Goal: Task Accomplishment & Management: Complete application form

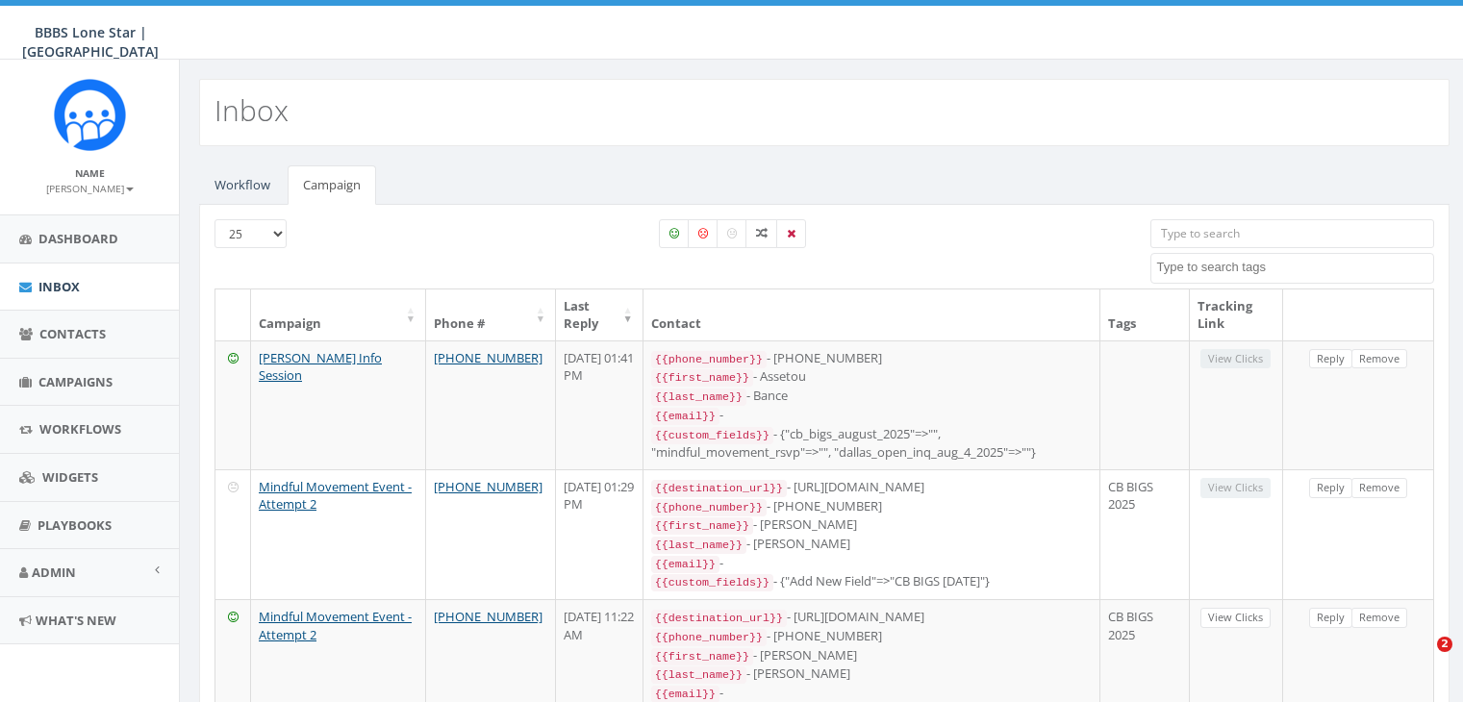
select select
click at [67, 339] on span "Contacts" at bounding box center [72, 333] width 66 height 17
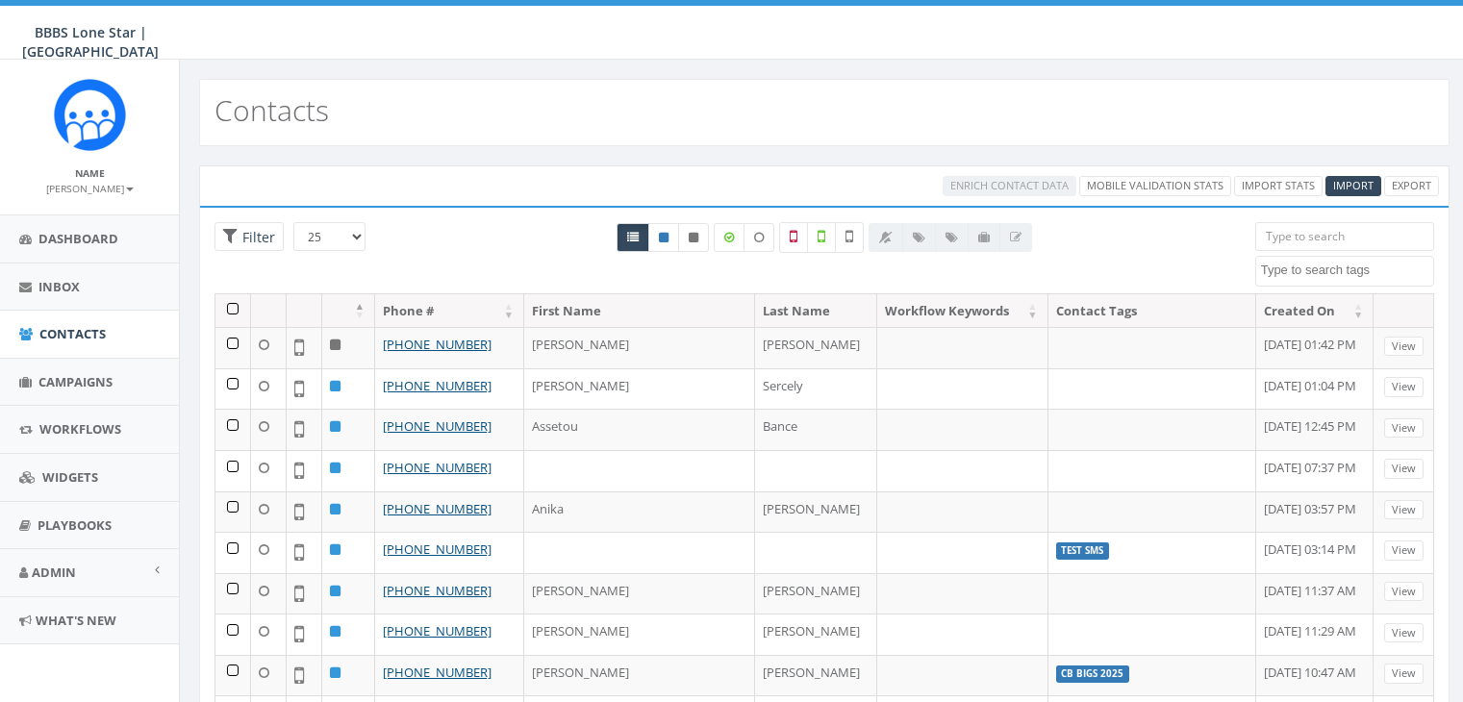
select select
click at [1347, 189] on span "Import" at bounding box center [1353, 185] width 40 height 14
select select
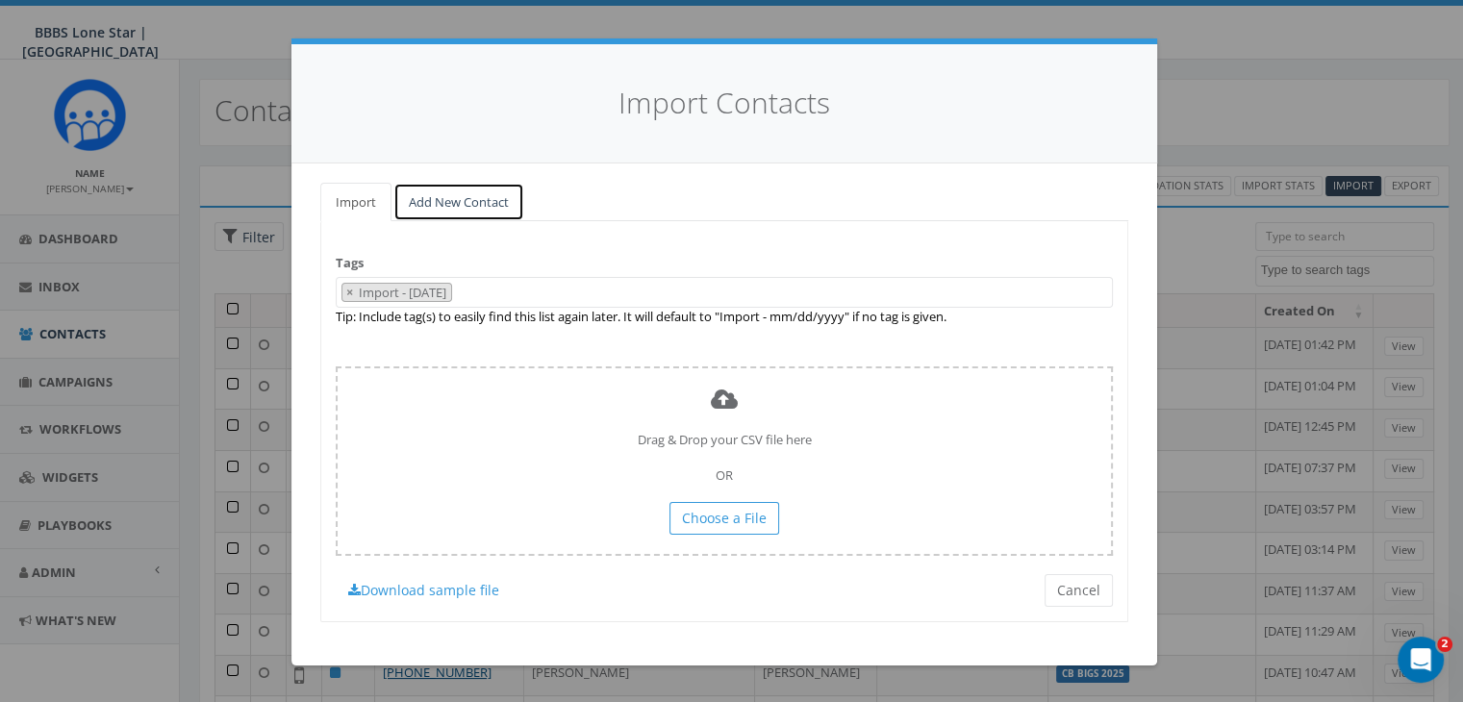
click at [453, 205] on link "Add New Contact" at bounding box center [458, 202] width 131 height 39
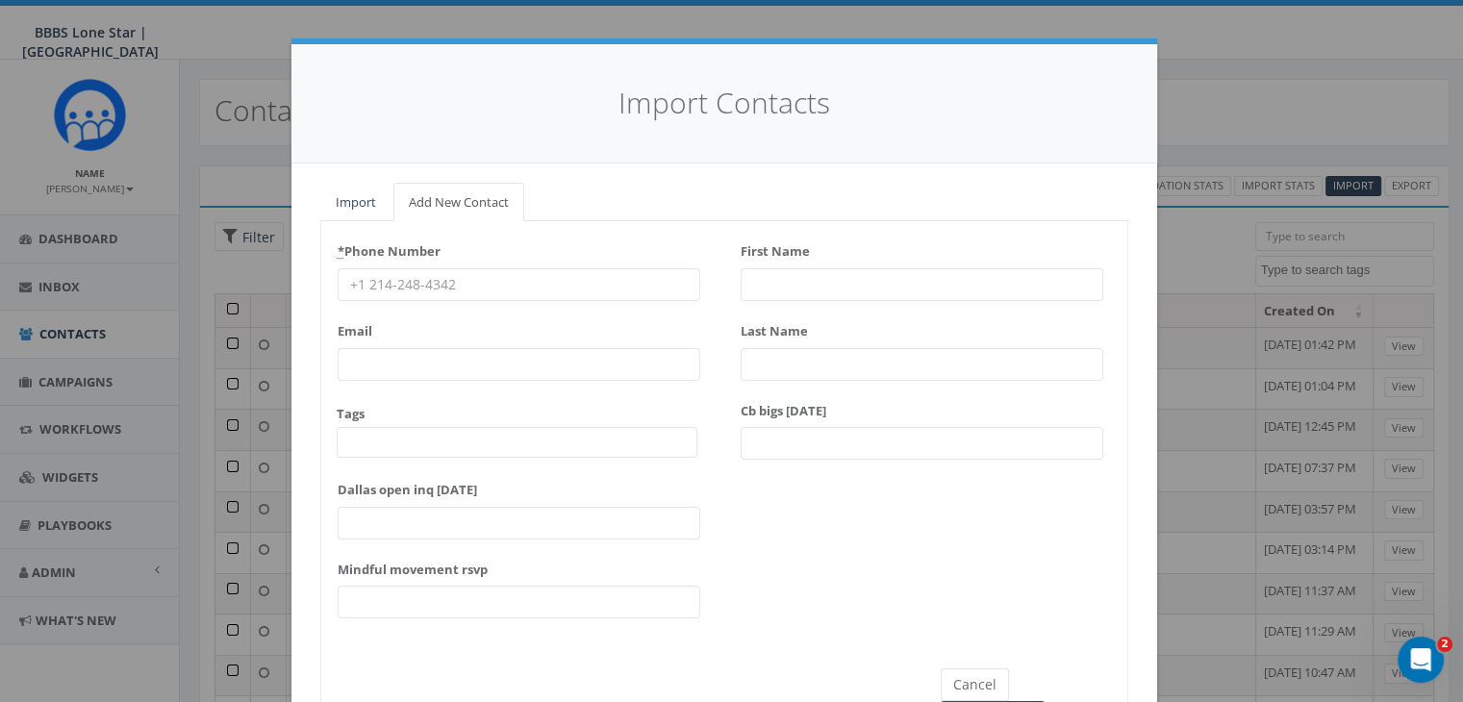
click at [376, 286] on input "* Phone Number" at bounding box center [519, 284] width 363 height 33
paste input "619-467-6967"
type input "619-467-6967"
click at [769, 285] on input "First Name" at bounding box center [922, 284] width 363 height 33
type input "[PERSON_NAME]"
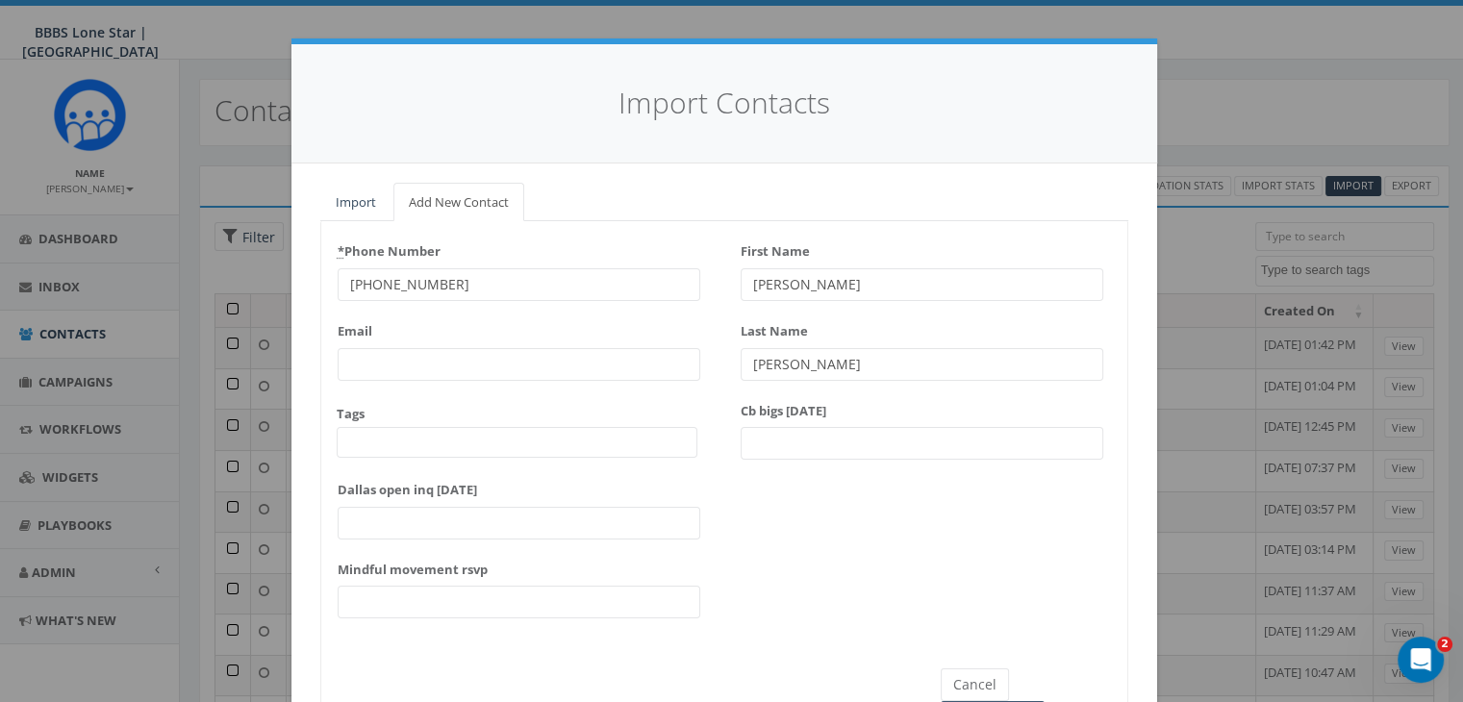
type input "[PERSON_NAME]"
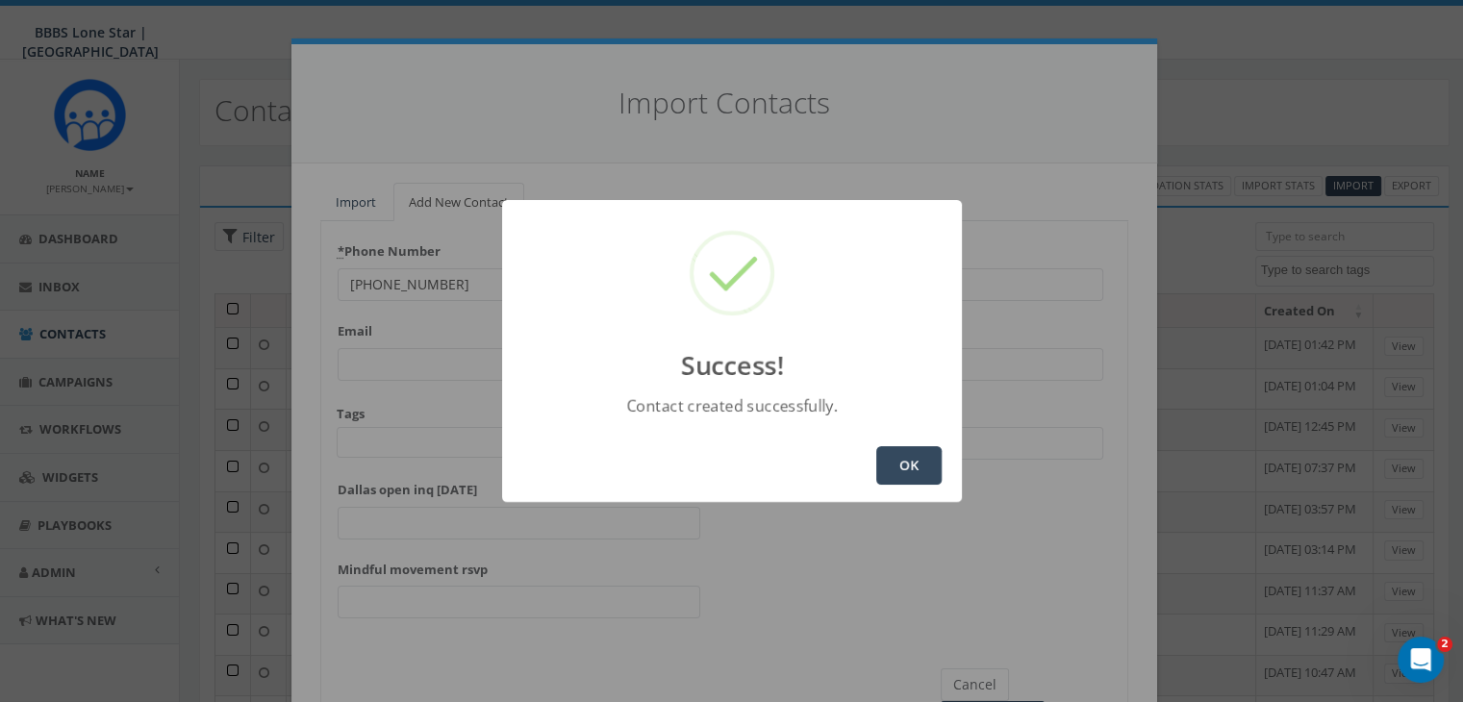
click at [918, 464] on button "OK" at bounding box center [908, 465] width 65 height 38
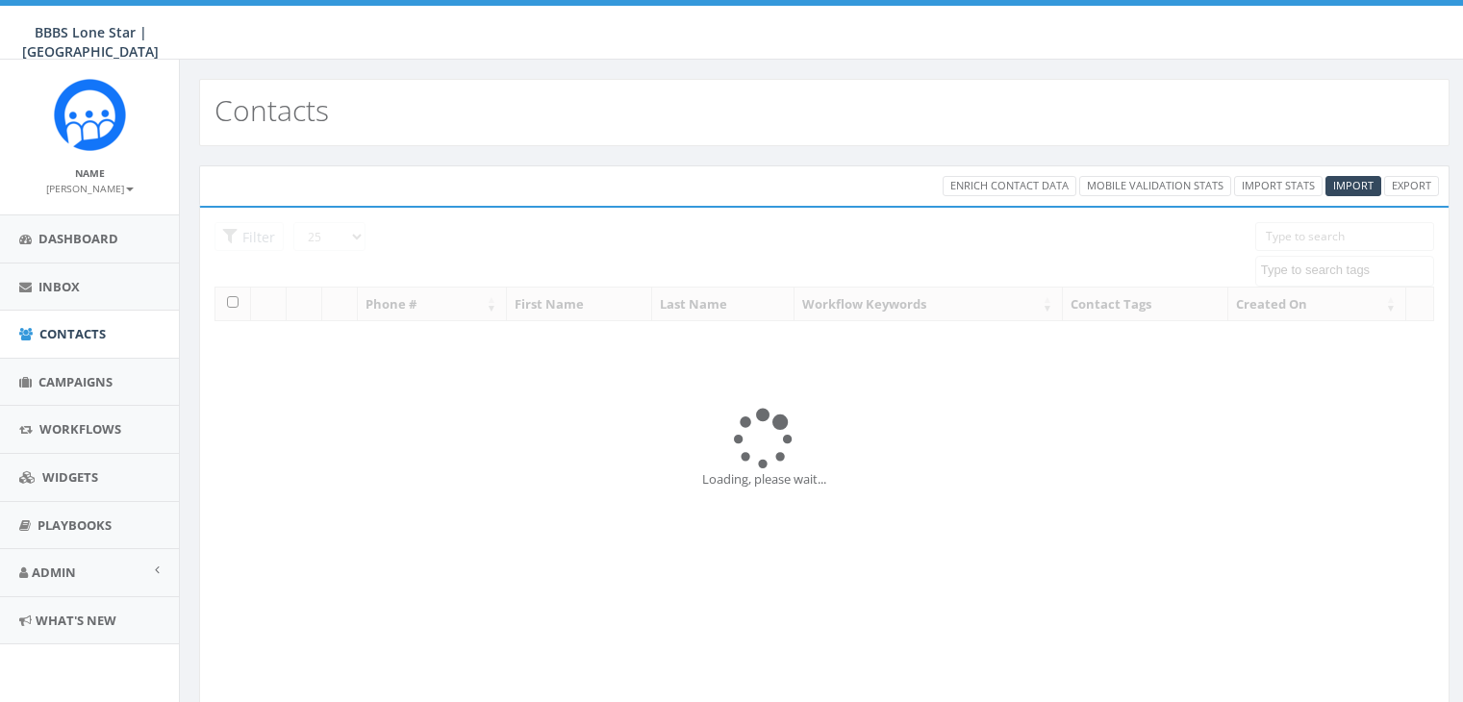
select select
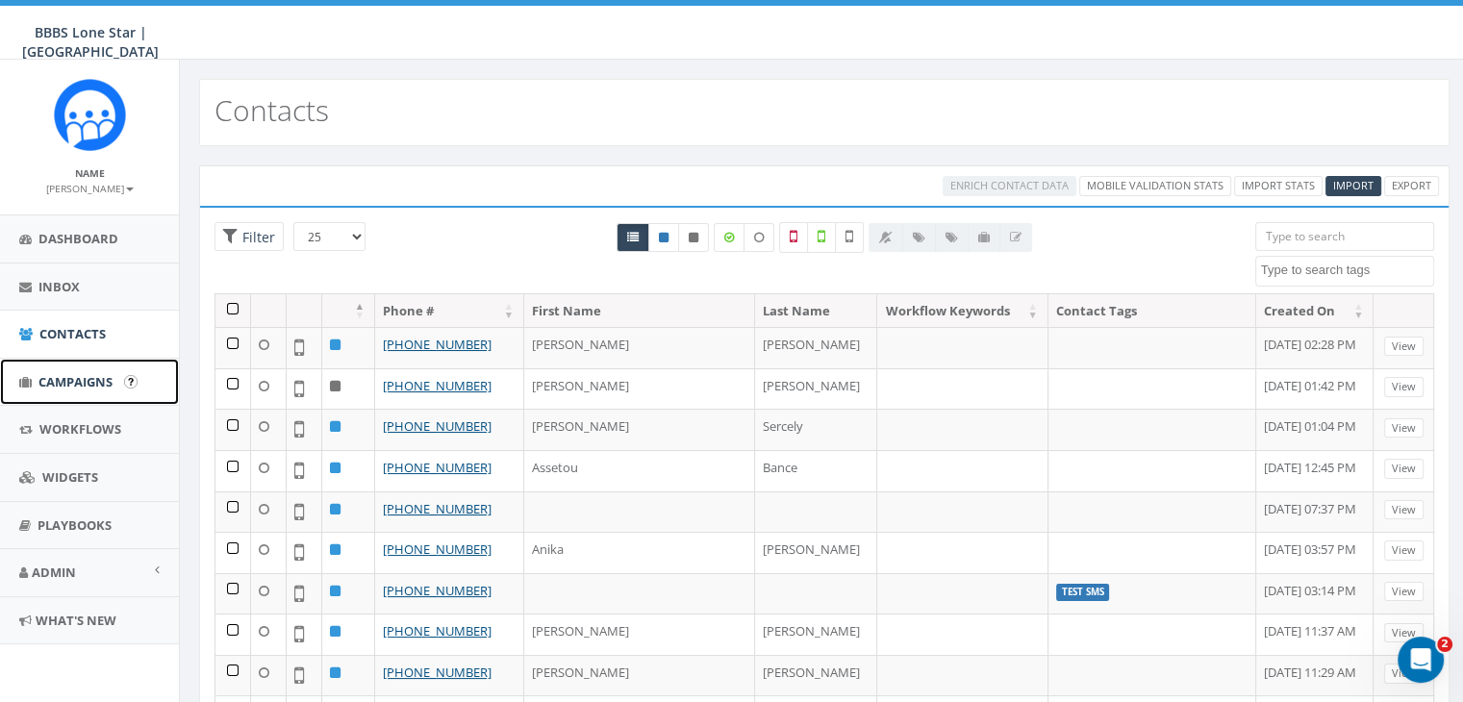
click at [72, 381] on span "Campaigns" at bounding box center [75, 381] width 74 height 17
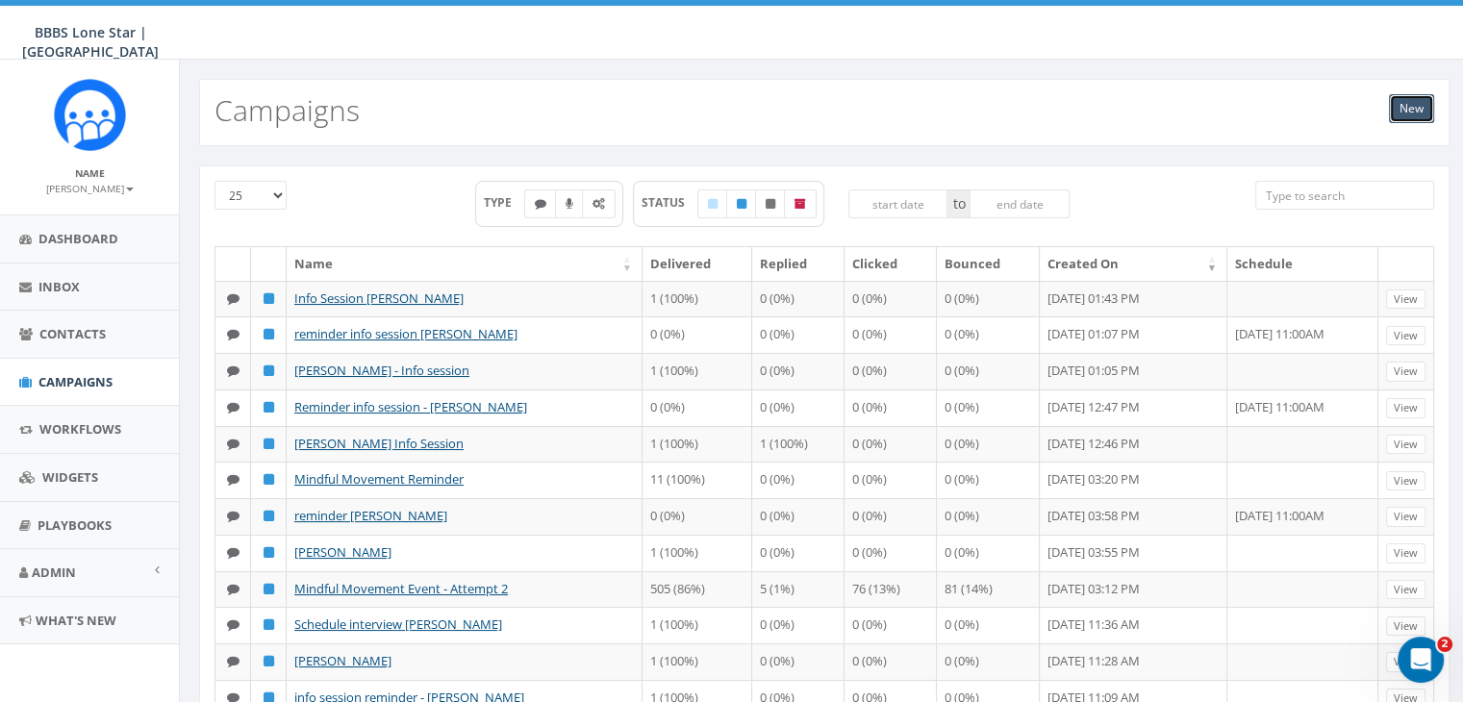
click at [1416, 111] on link "New" at bounding box center [1411, 108] width 45 height 29
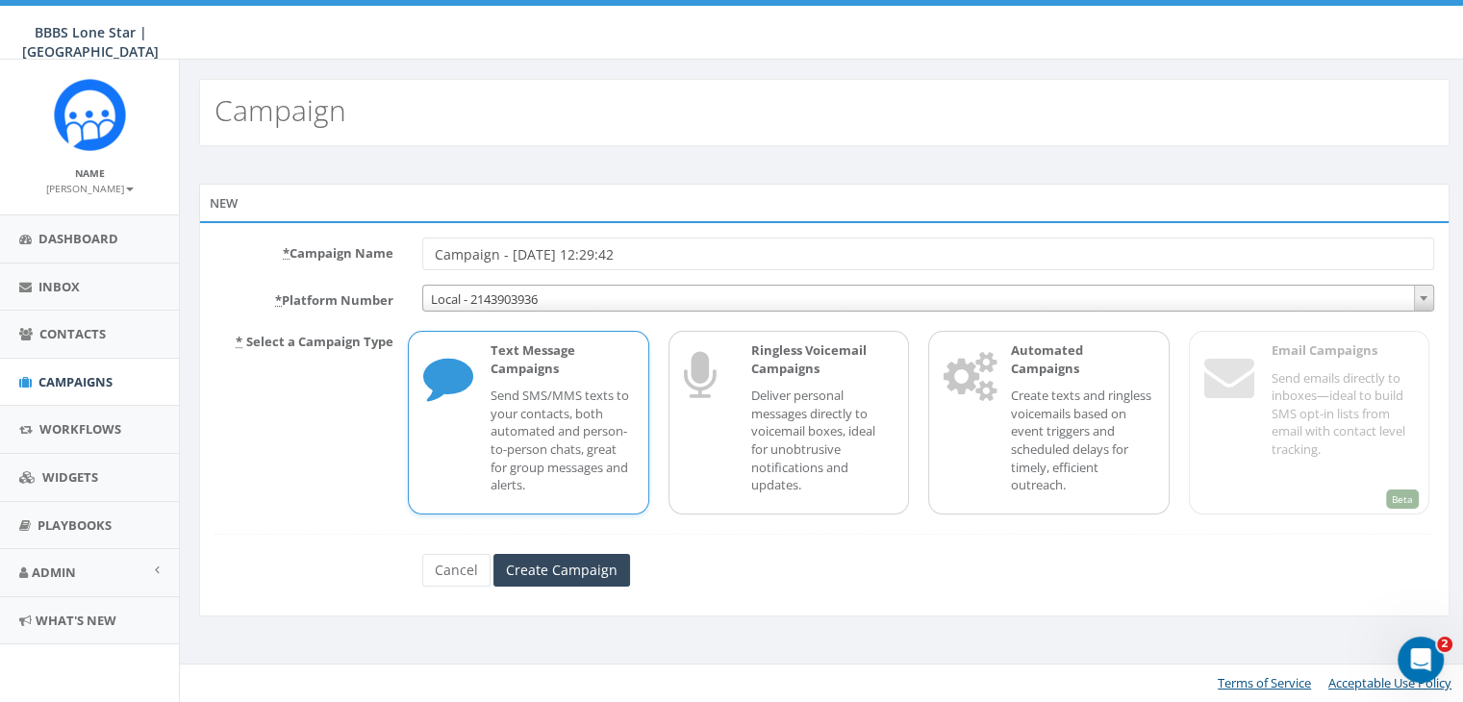
drag, startPoint x: 682, startPoint y: 251, endPoint x: 404, endPoint y: 243, distance: 278.1
click at [404, 243] on div "* Campaign Name Campaign - 08/18/2025, 12:29:42" at bounding box center [824, 254] width 1249 height 33
type input "Holly Wilson Info Session"
click at [585, 391] on p "Send SMS/MMS texts to your contacts, both automated and person-to-person chats,…" at bounding box center [562, 440] width 142 height 107
click at [553, 573] on input "Create Campaign" at bounding box center [561, 570] width 137 height 33
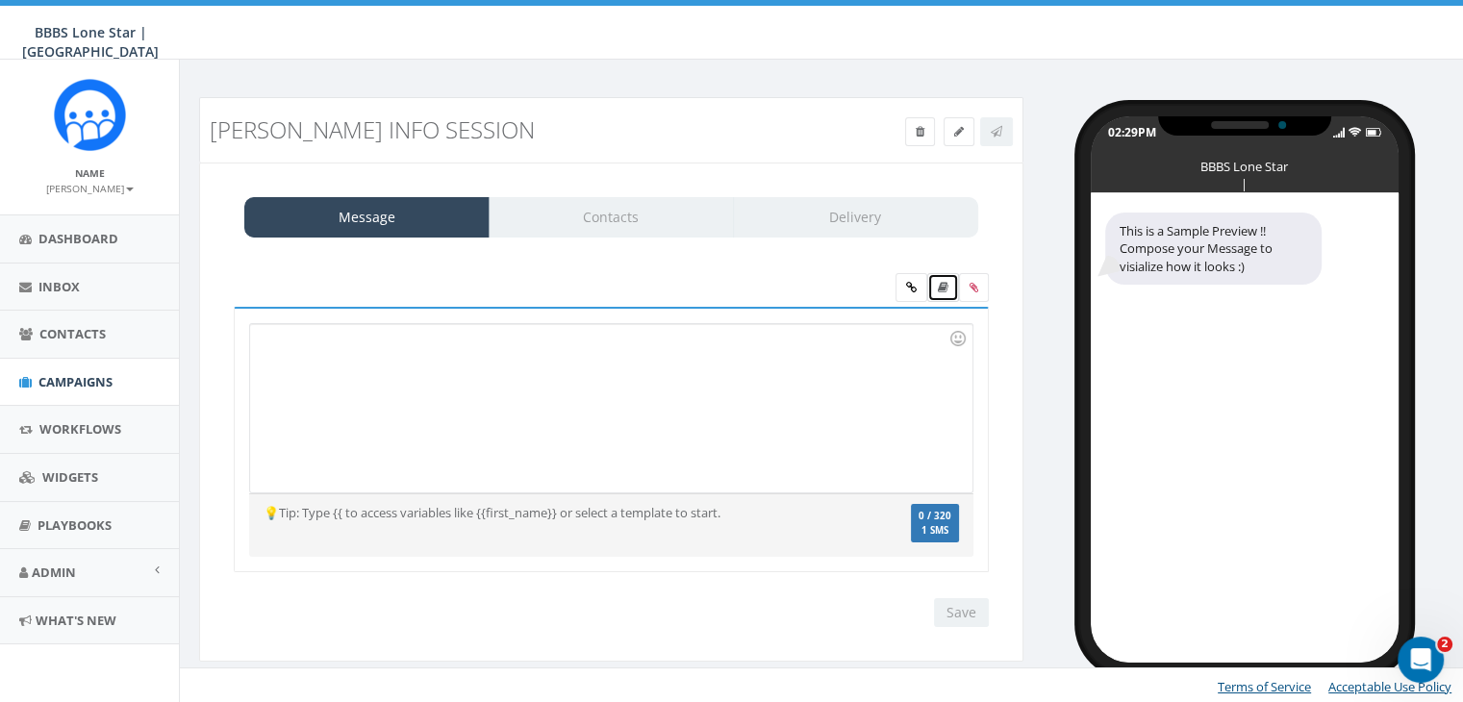
click at [944, 290] on icon at bounding box center [943, 288] width 11 height 12
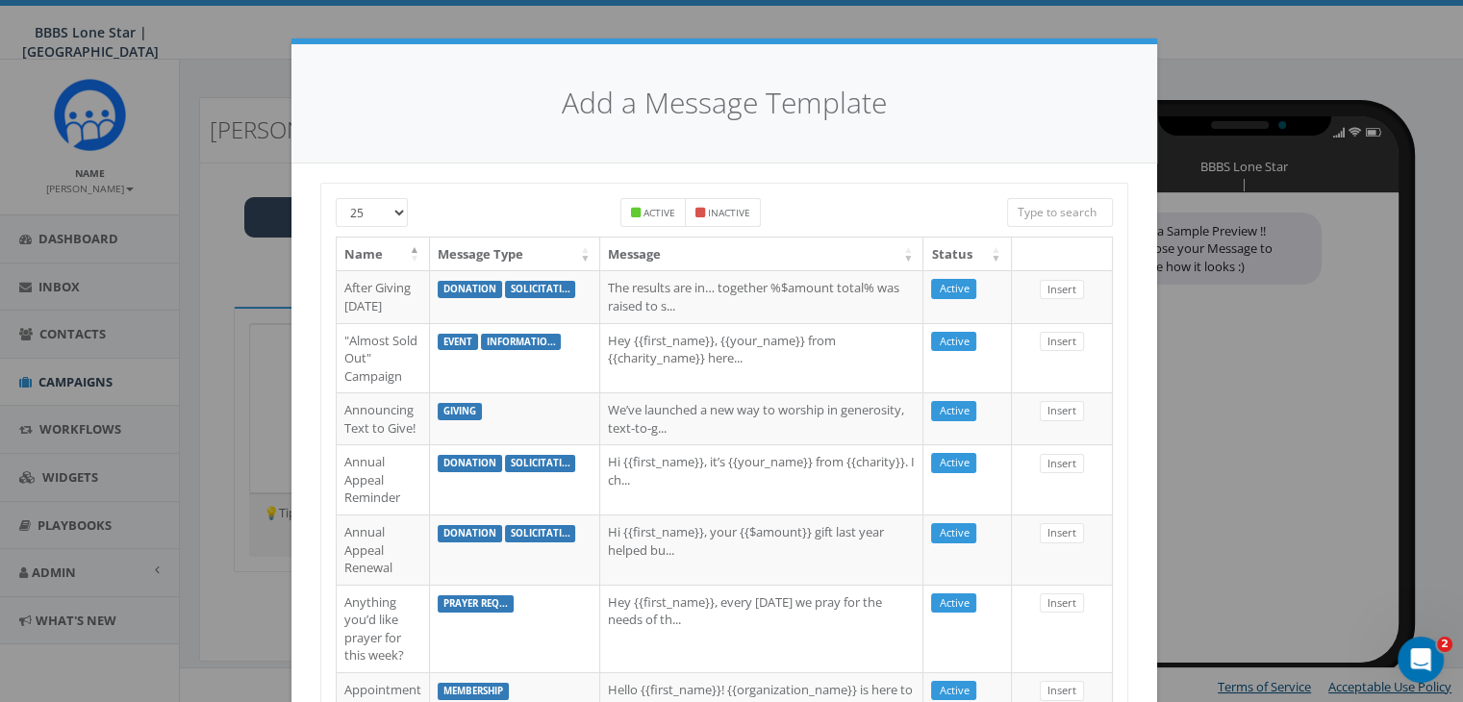
click at [1059, 216] on input "search" at bounding box center [1060, 212] width 106 height 29
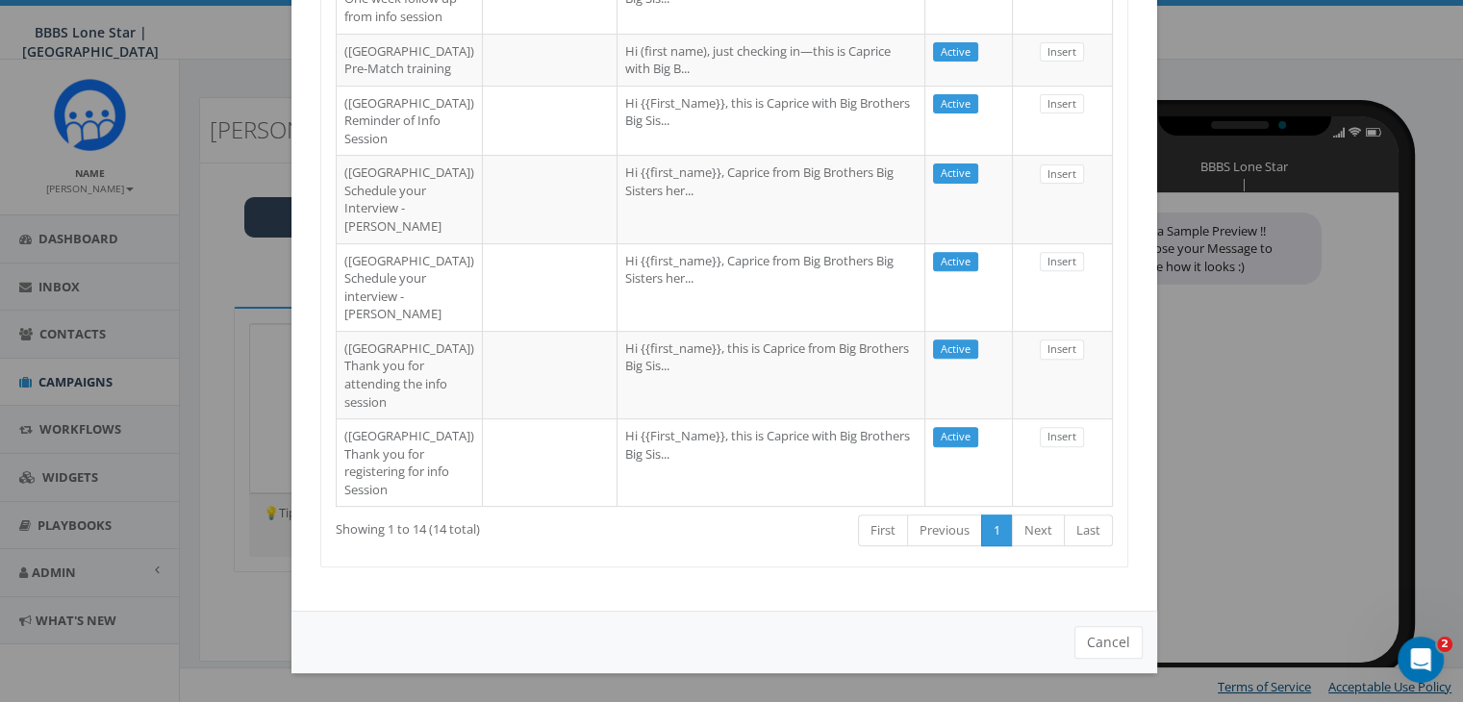
scroll to position [1061, 0]
type input "Dallas"
click at [383, 445] on td "(Dallas) Thank you for registering for info Session" at bounding box center [410, 462] width 146 height 88
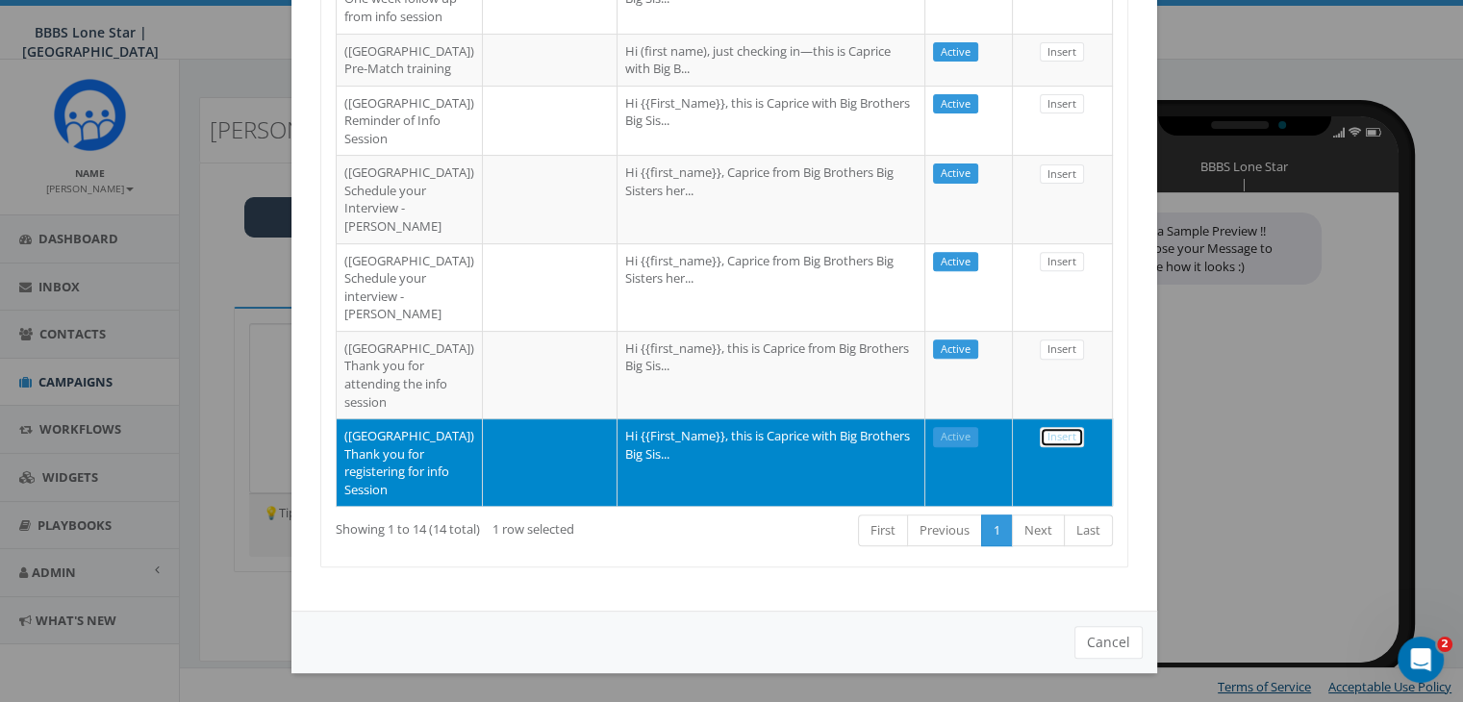
click at [1049, 427] on link "Insert" at bounding box center [1062, 437] width 44 height 20
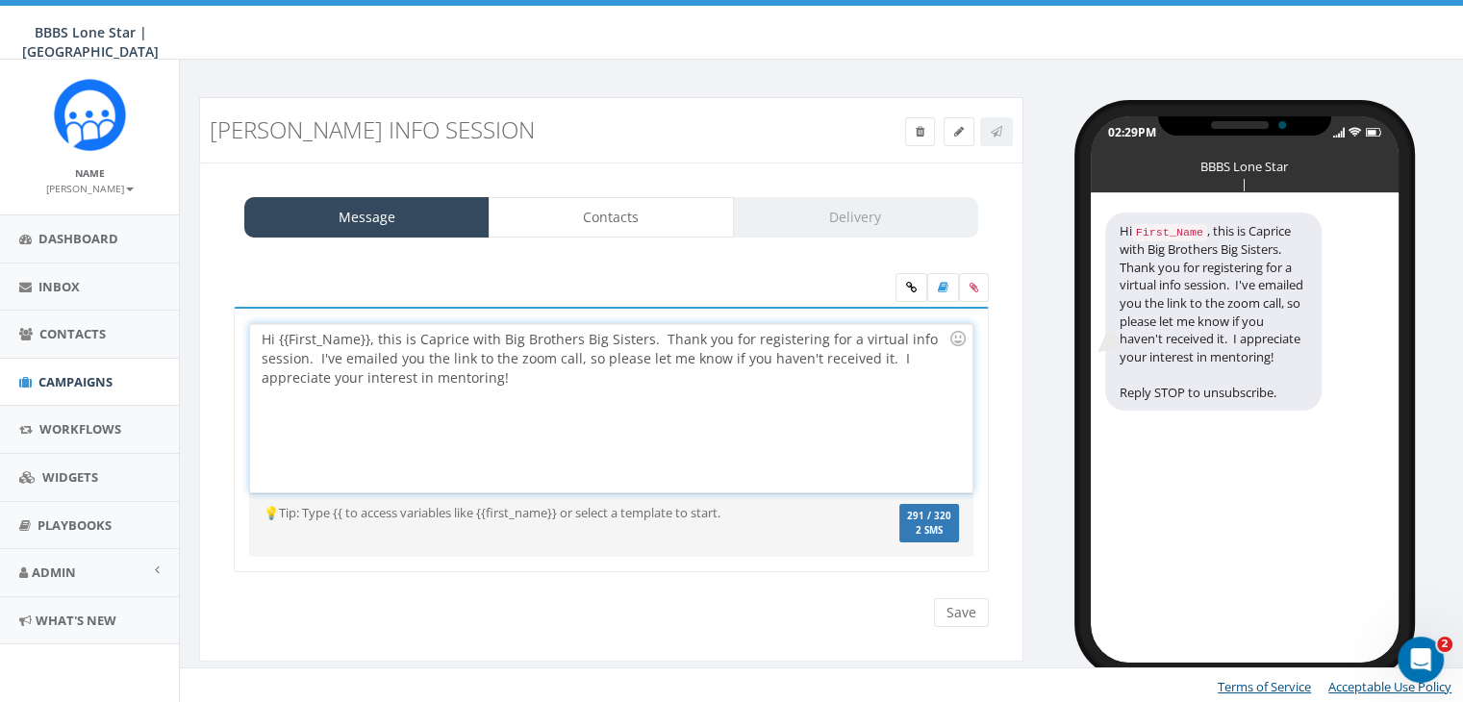
click at [366, 341] on div "Hi {{First_Name}}, this is Caprice with Big Brothers Big Sisters. Thank you for…" at bounding box center [610, 408] width 721 height 168
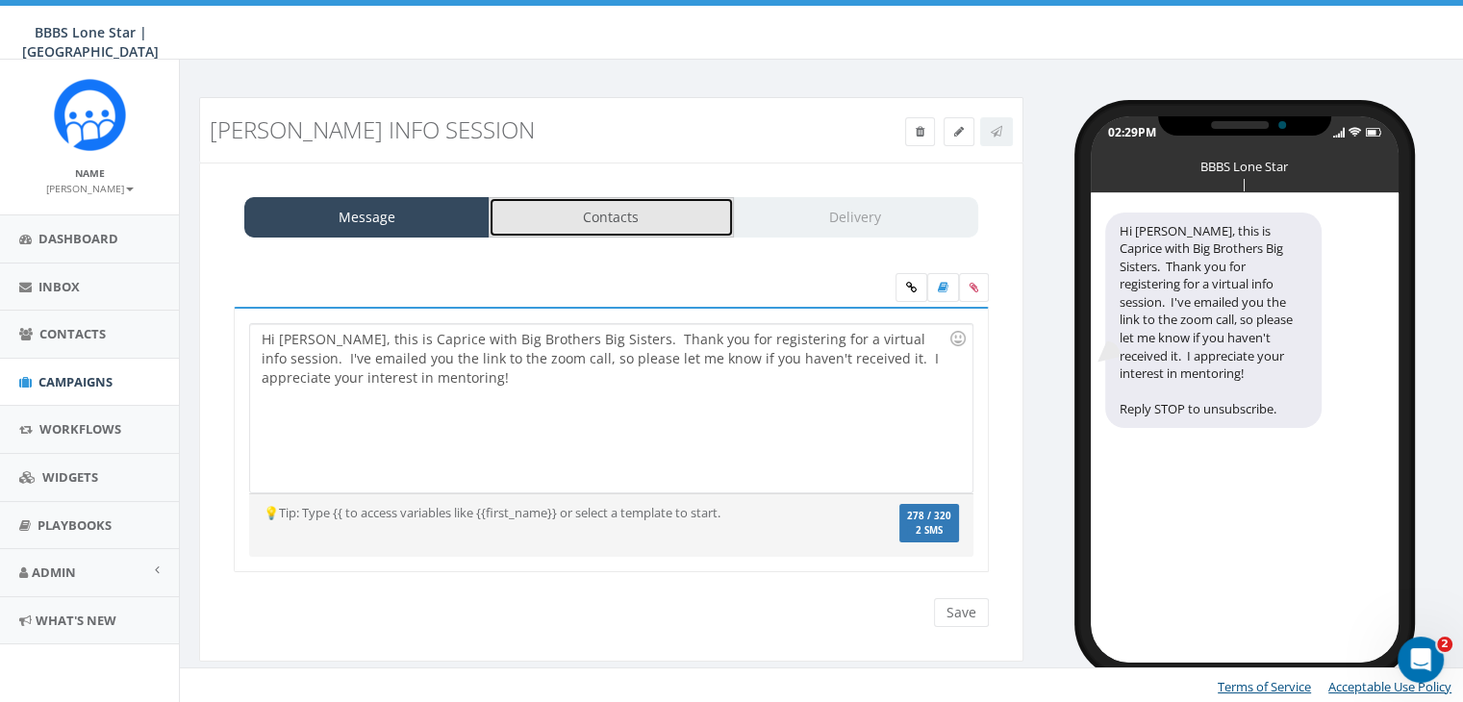
click at [634, 224] on link "Contacts" at bounding box center [611, 217] width 245 height 40
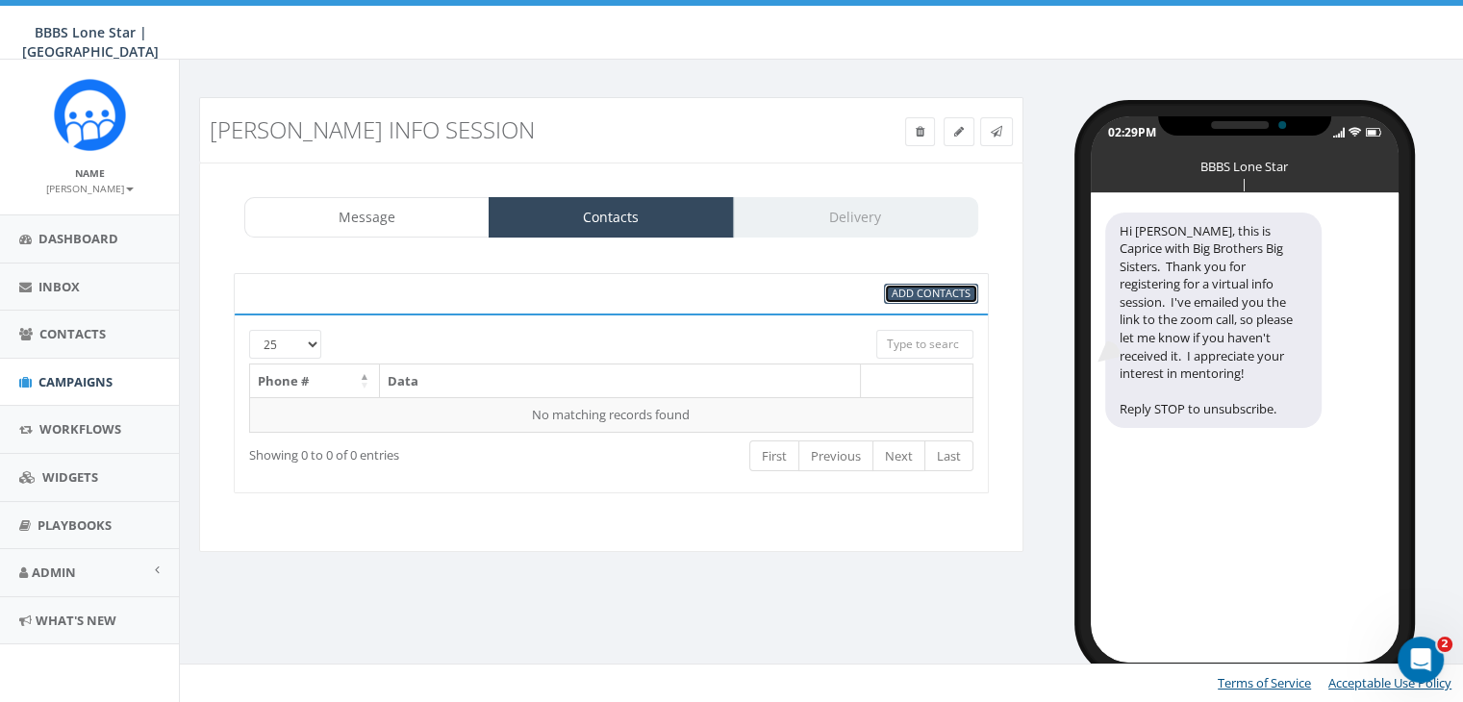
click at [930, 292] on span "Add Contacts" at bounding box center [931, 293] width 79 height 14
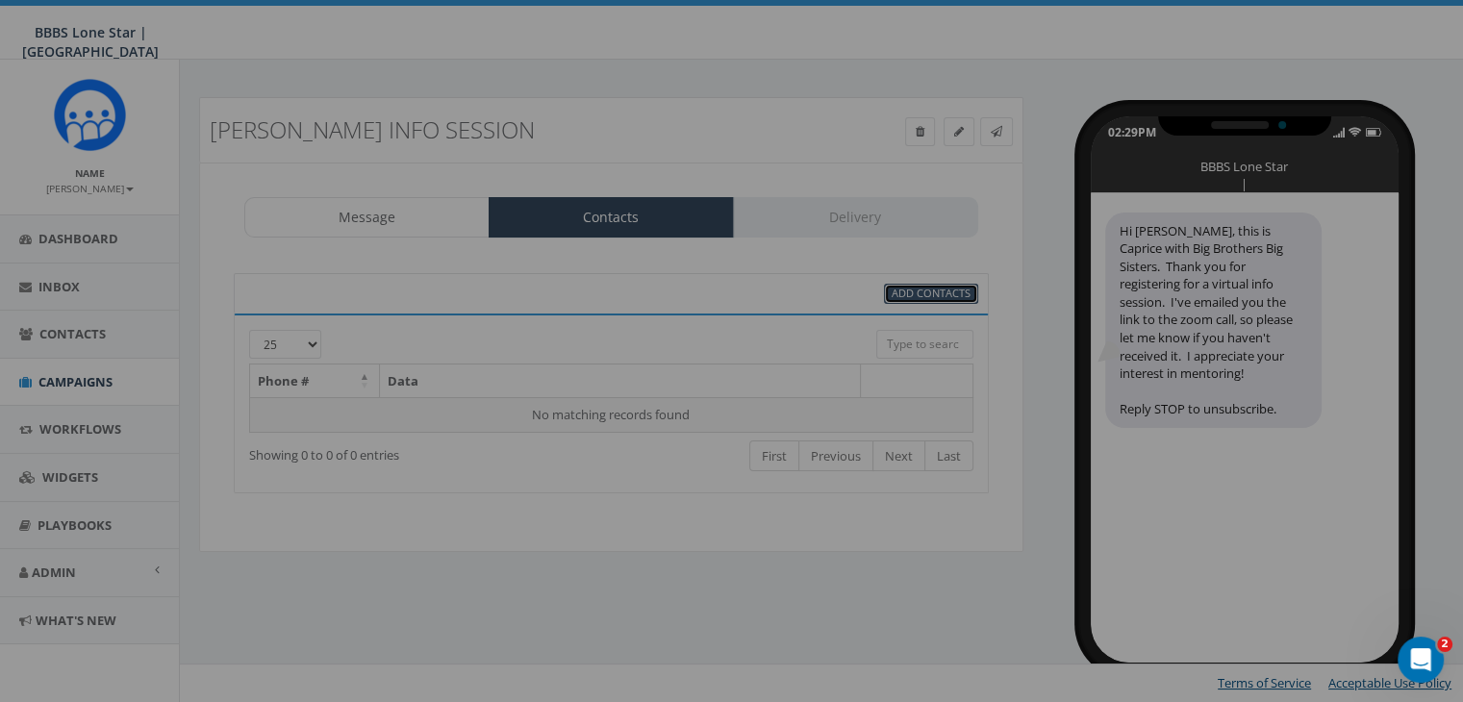
select select
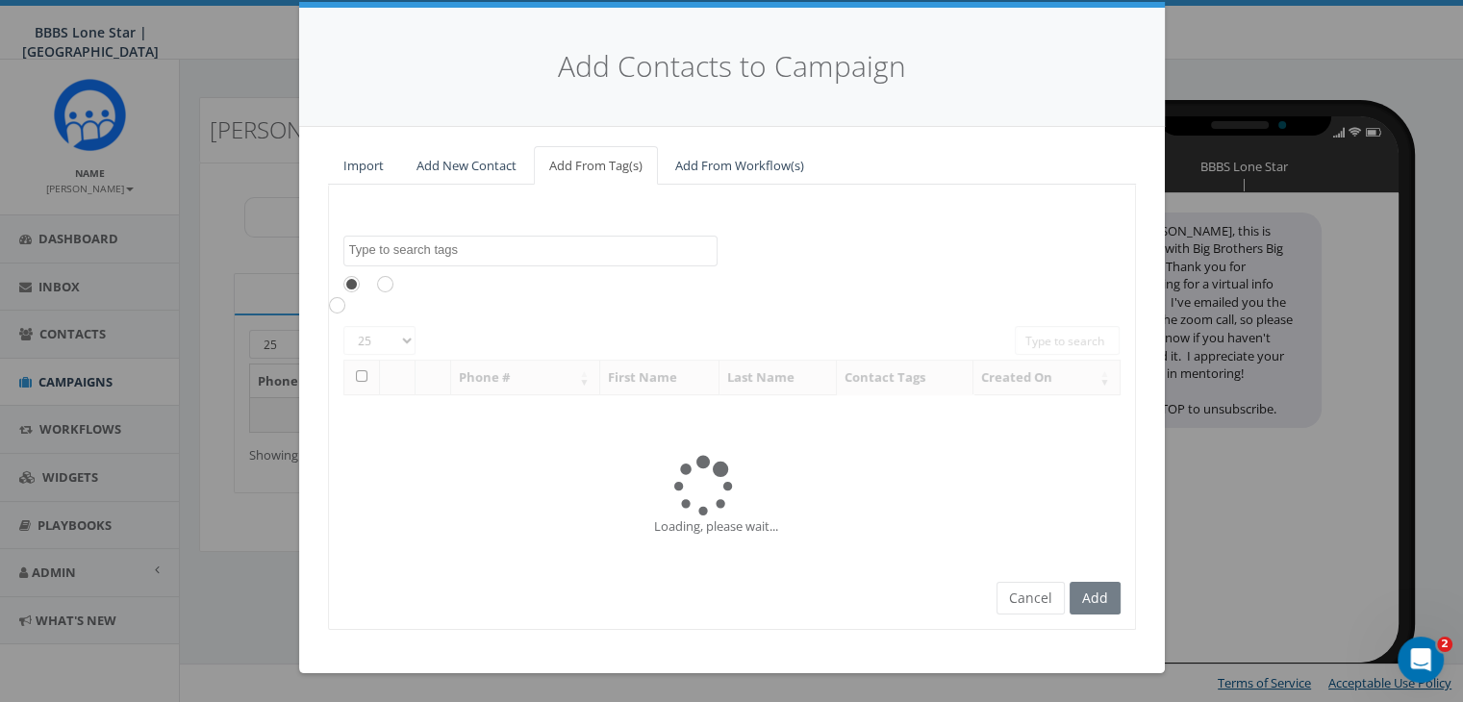
scroll to position [0, 0]
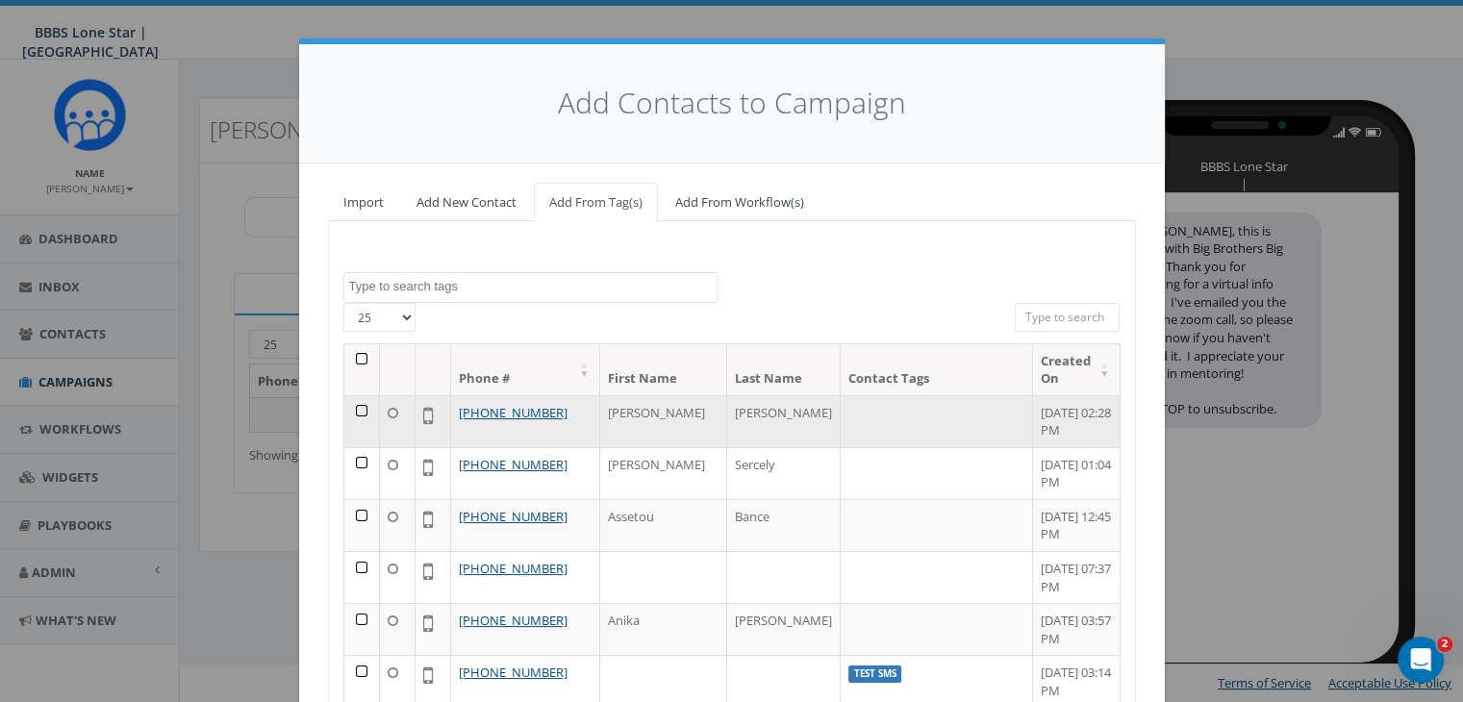
click at [350, 407] on td at bounding box center [362, 421] width 36 height 52
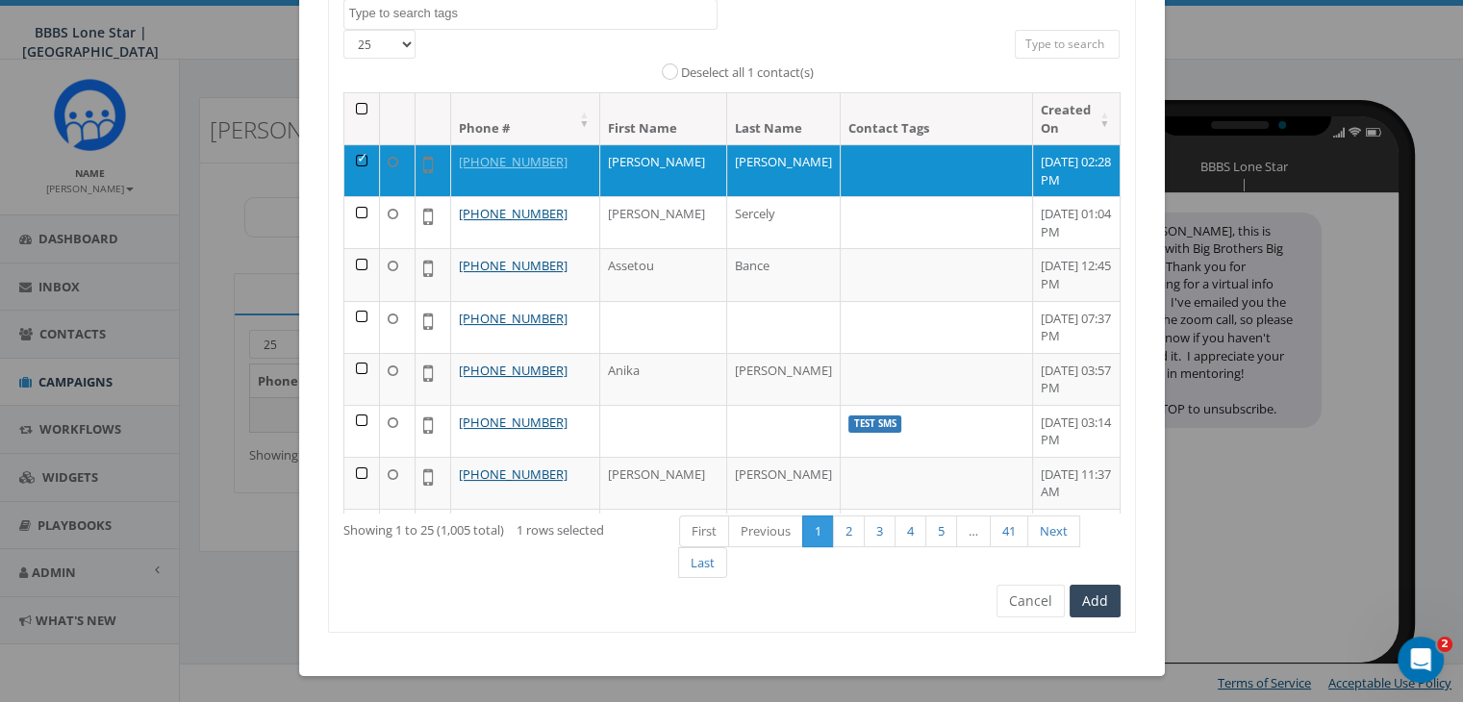
scroll to position [273, 0]
click at [1097, 602] on button "Add" at bounding box center [1095, 601] width 51 height 33
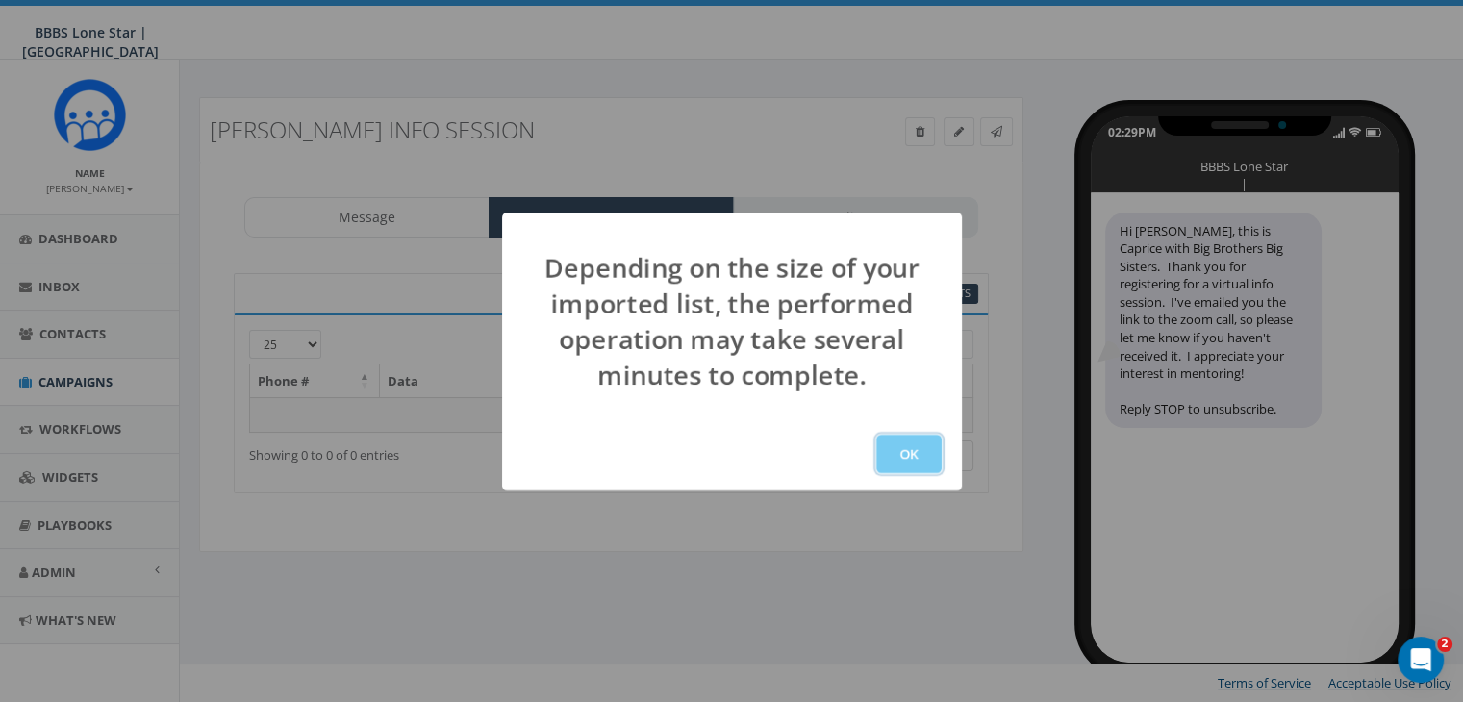
click at [907, 449] on button "OK" at bounding box center [908, 454] width 65 height 38
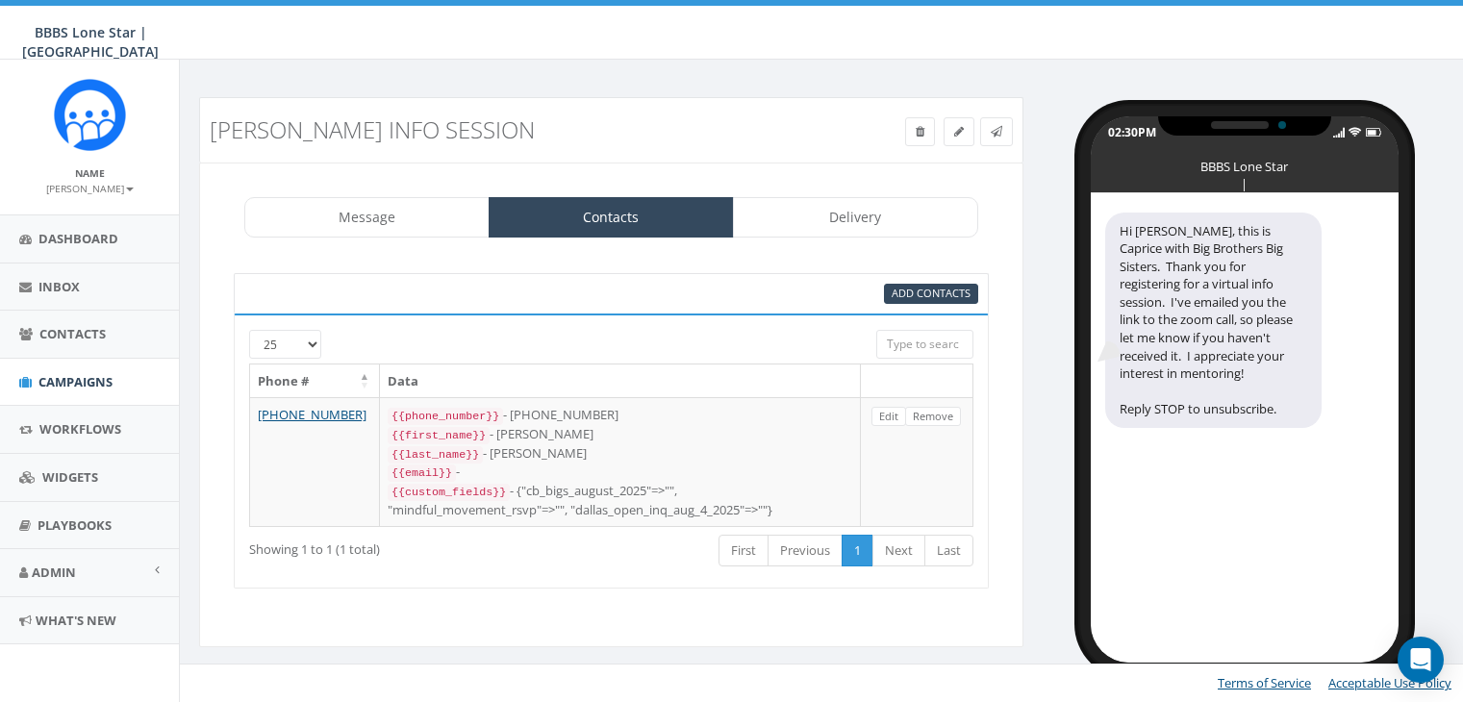
select select
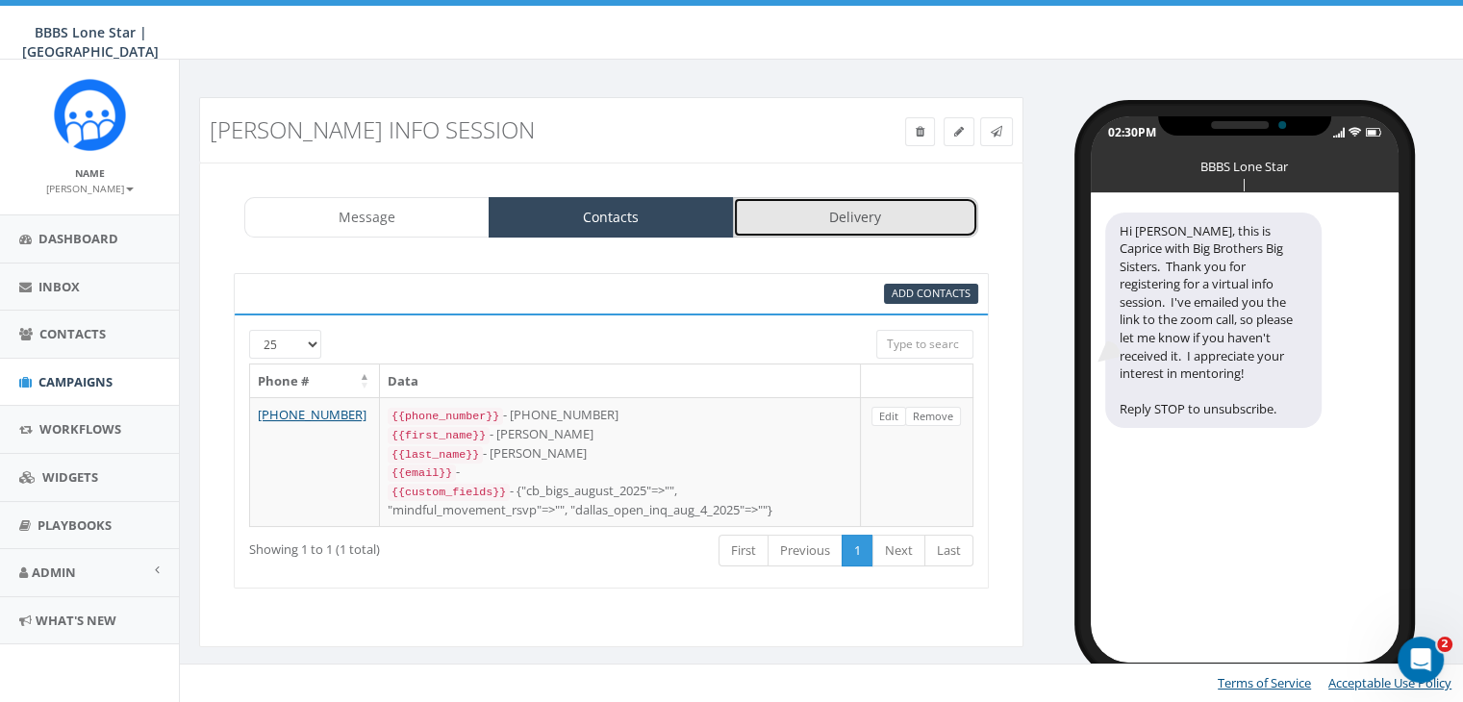
click at [861, 205] on link "Delivery" at bounding box center [855, 217] width 245 height 40
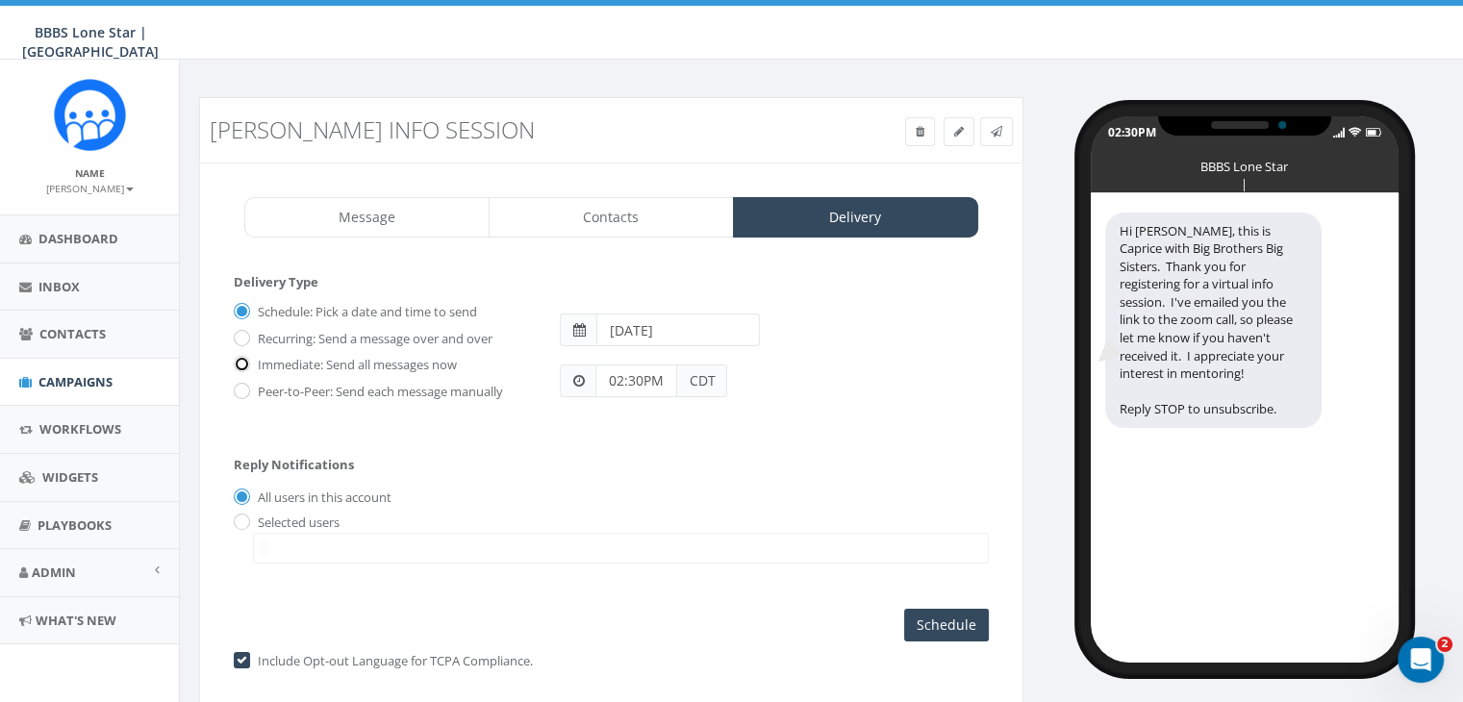
click at [242, 360] on input "Immediate: Send all messages now" at bounding box center [240, 366] width 13 height 13
radio input "true"
click at [240, 517] on input "radio" at bounding box center [240, 523] width 13 height 13
radio input "true"
click at [289, 544] on span at bounding box center [621, 548] width 736 height 31
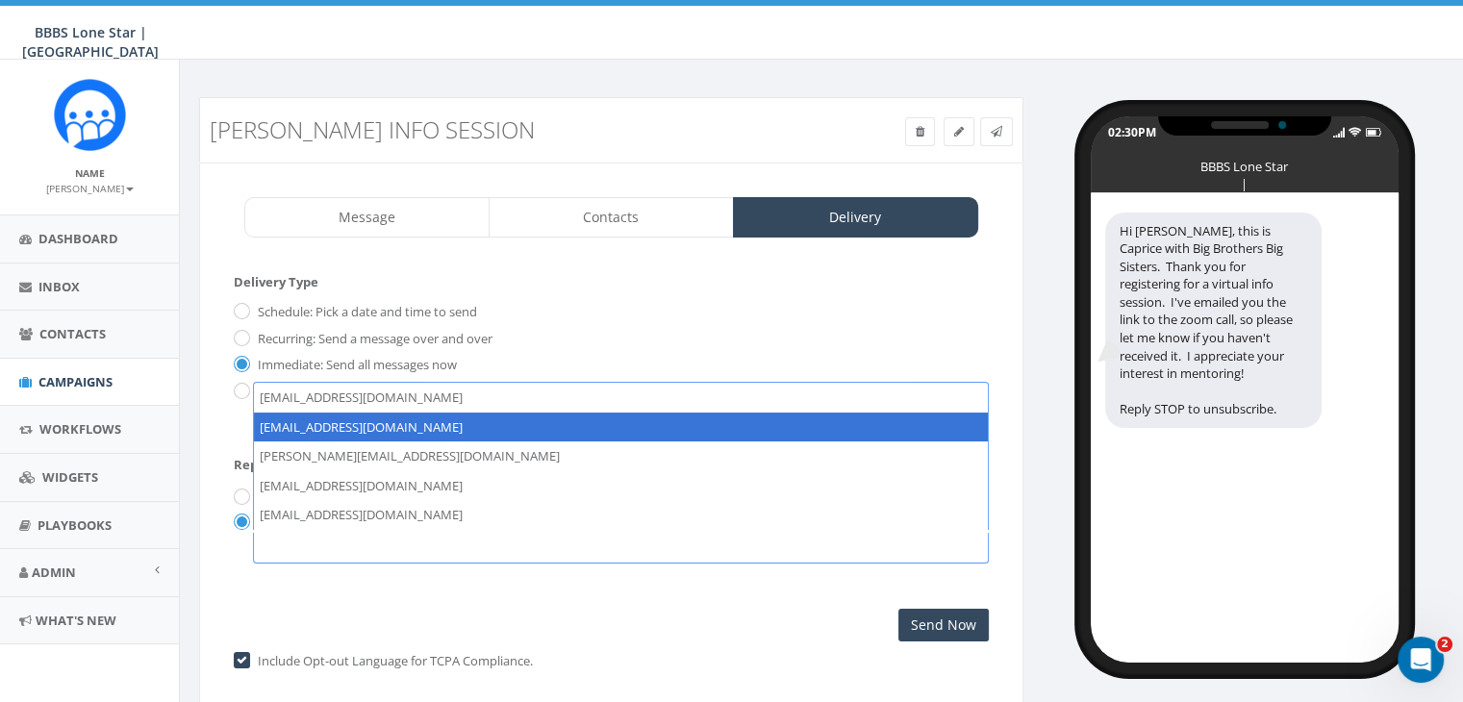
select select "1730"
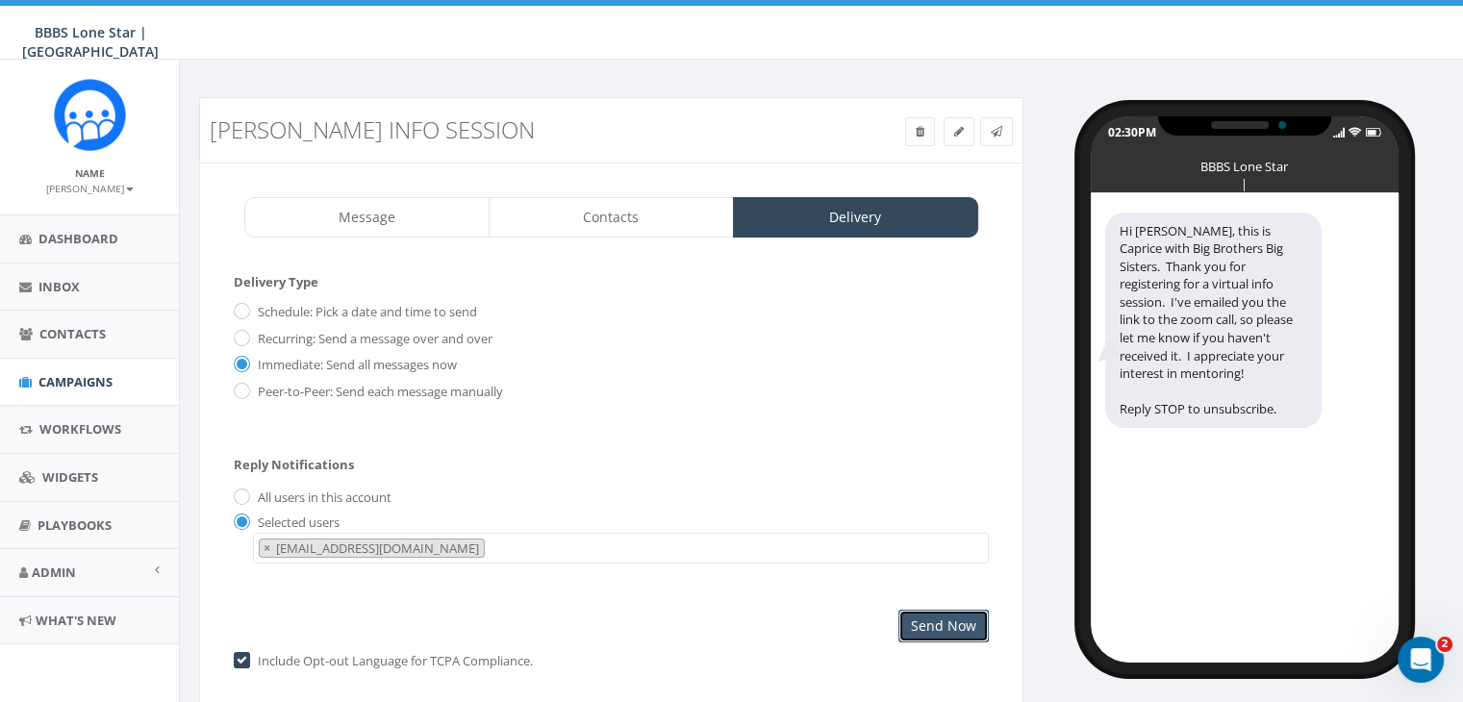
click at [943, 614] on input "Send Now" at bounding box center [943, 626] width 90 height 33
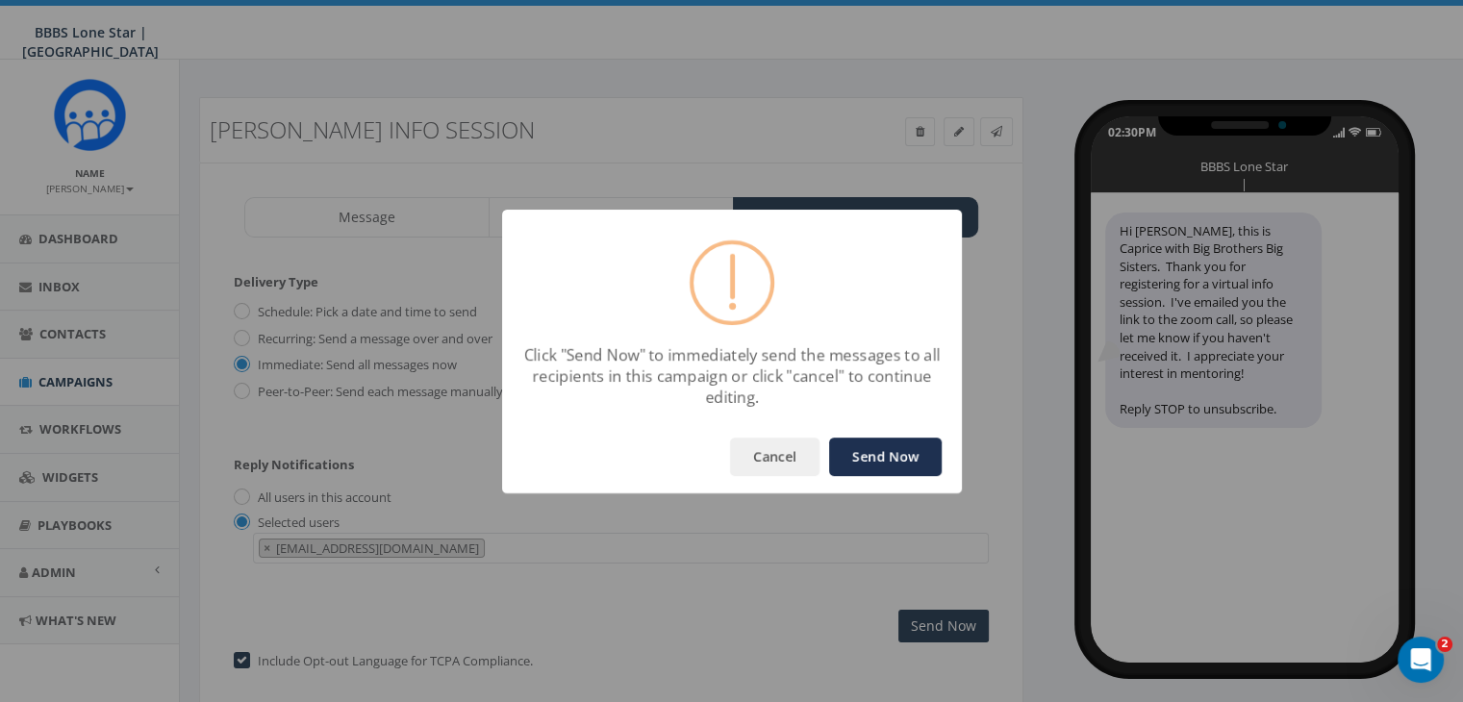
click at [859, 453] on button "Send Now" at bounding box center [885, 457] width 113 height 38
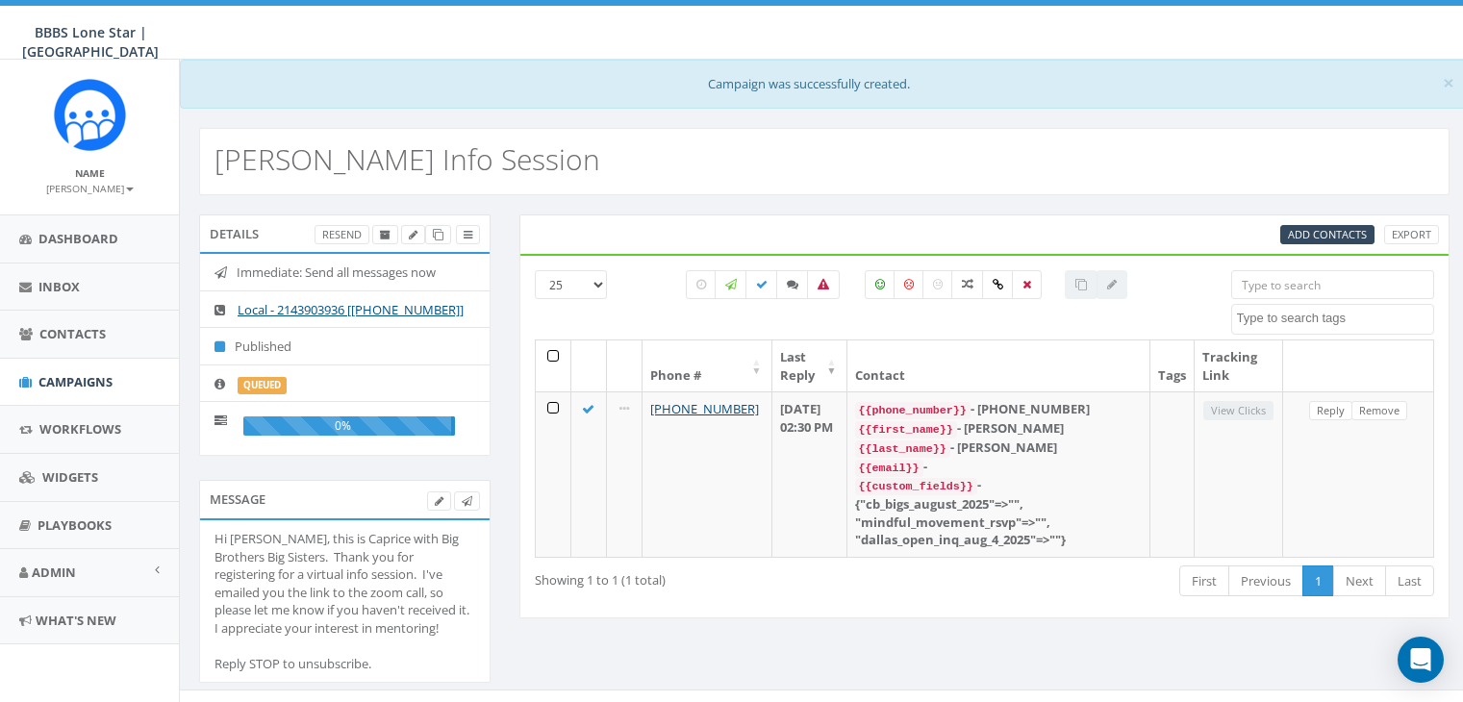
select select
click at [79, 378] on span "Campaigns" at bounding box center [75, 381] width 74 height 17
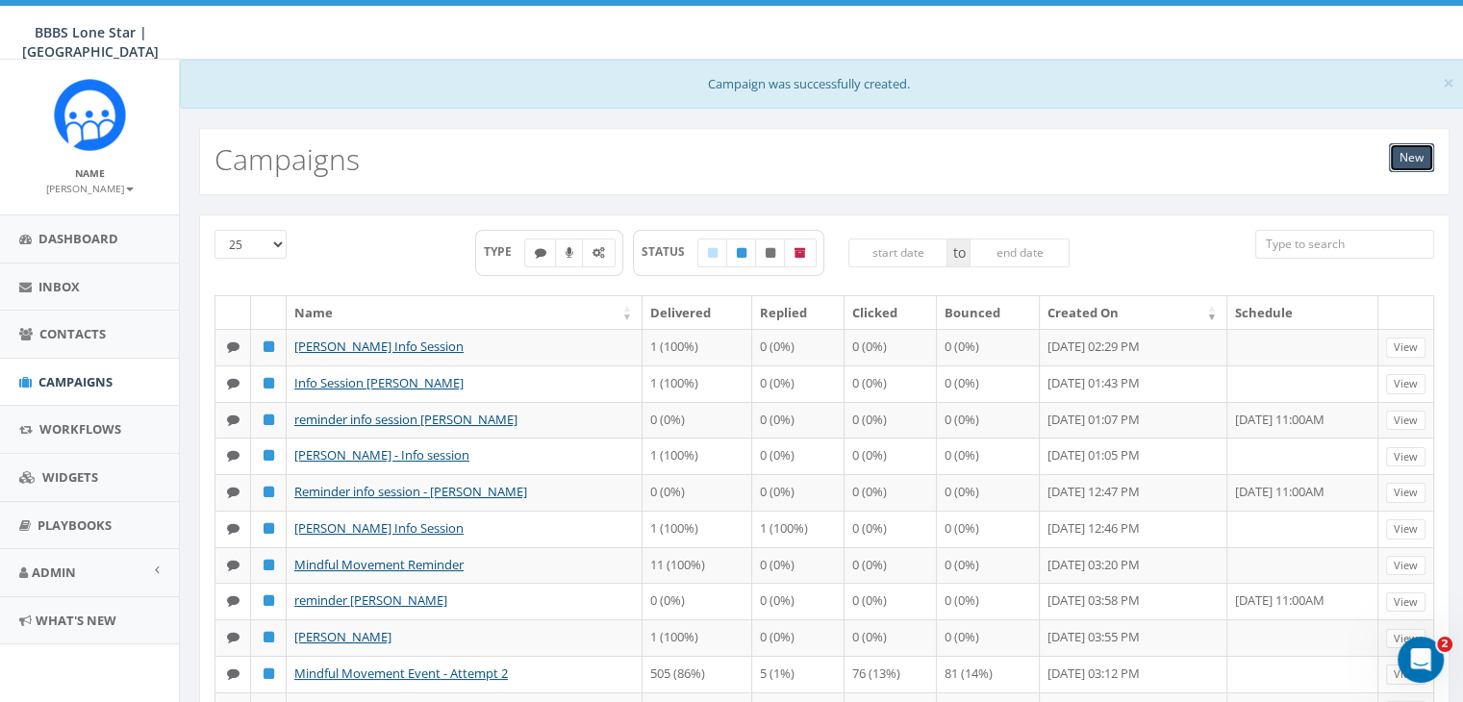
click at [1416, 154] on link "New" at bounding box center [1411, 157] width 45 height 29
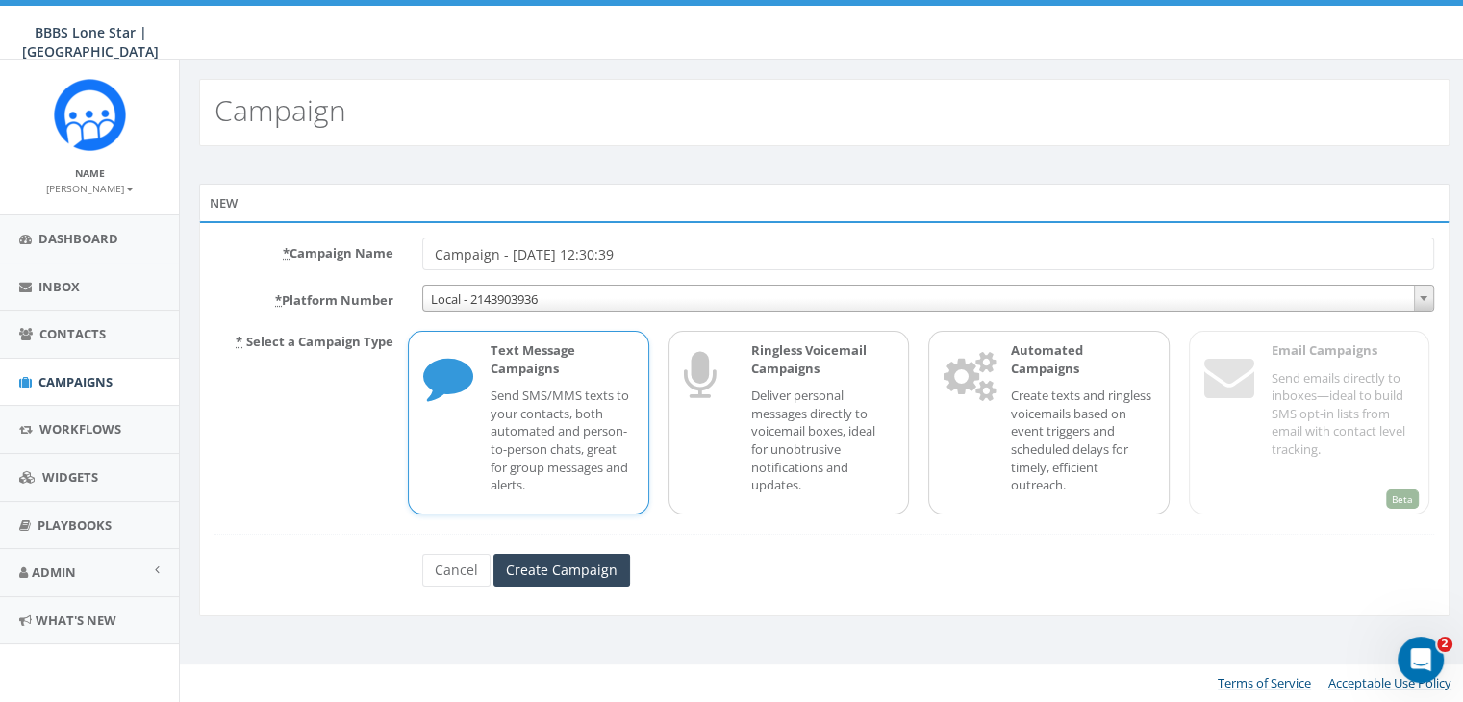
drag, startPoint x: 685, startPoint y: 246, endPoint x: 373, endPoint y: 261, distance: 312.0
click at [373, 261] on div "* Campaign Name Campaign - [DATE] 12:30:39" at bounding box center [824, 254] width 1249 height 33
type input "Reminder info session [PERSON_NAME]"
click at [554, 456] on p "Send SMS/MMS texts to your contacts, both automated and person-to-person chats,…" at bounding box center [562, 440] width 142 height 107
click at [552, 571] on input "Create Campaign" at bounding box center [561, 570] width 137 height 33
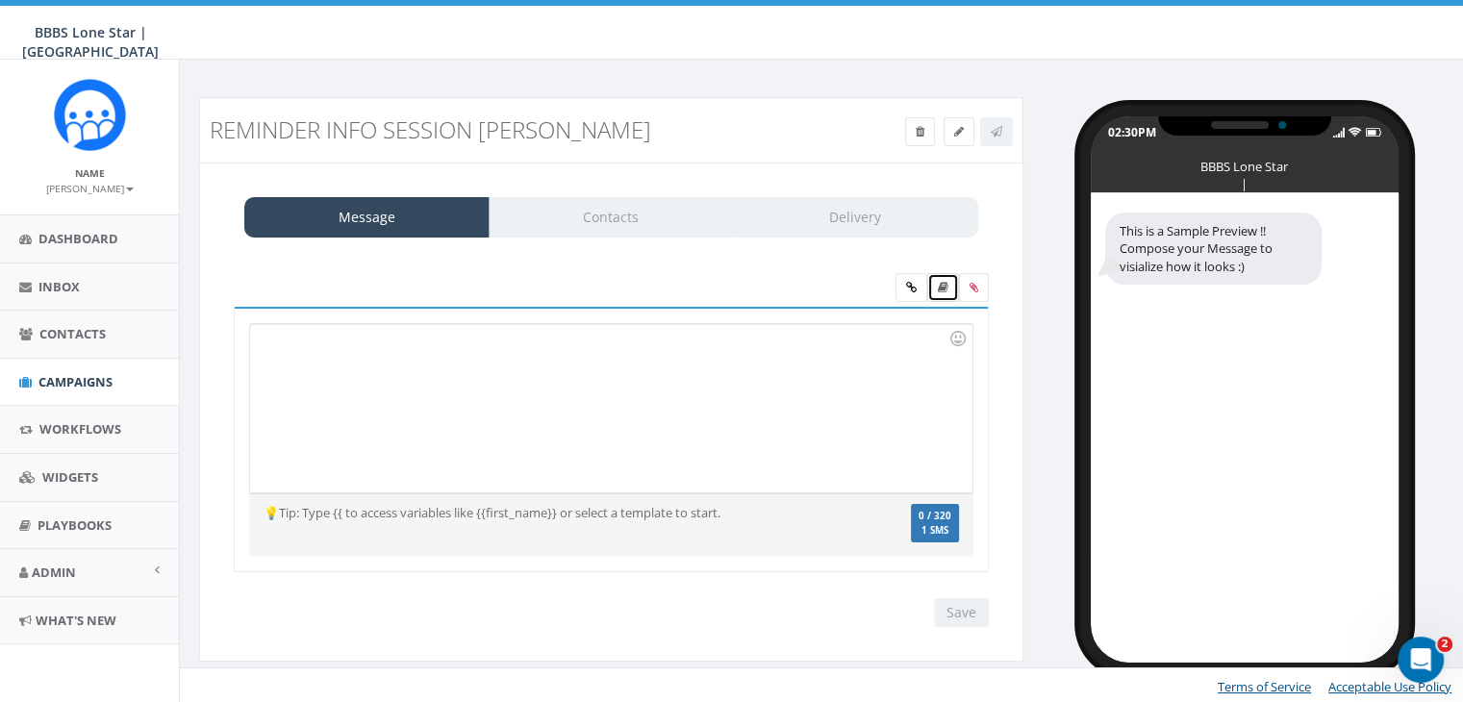
click at [946, 282] on icon at bounding box center [943, 288] width 11 height 12
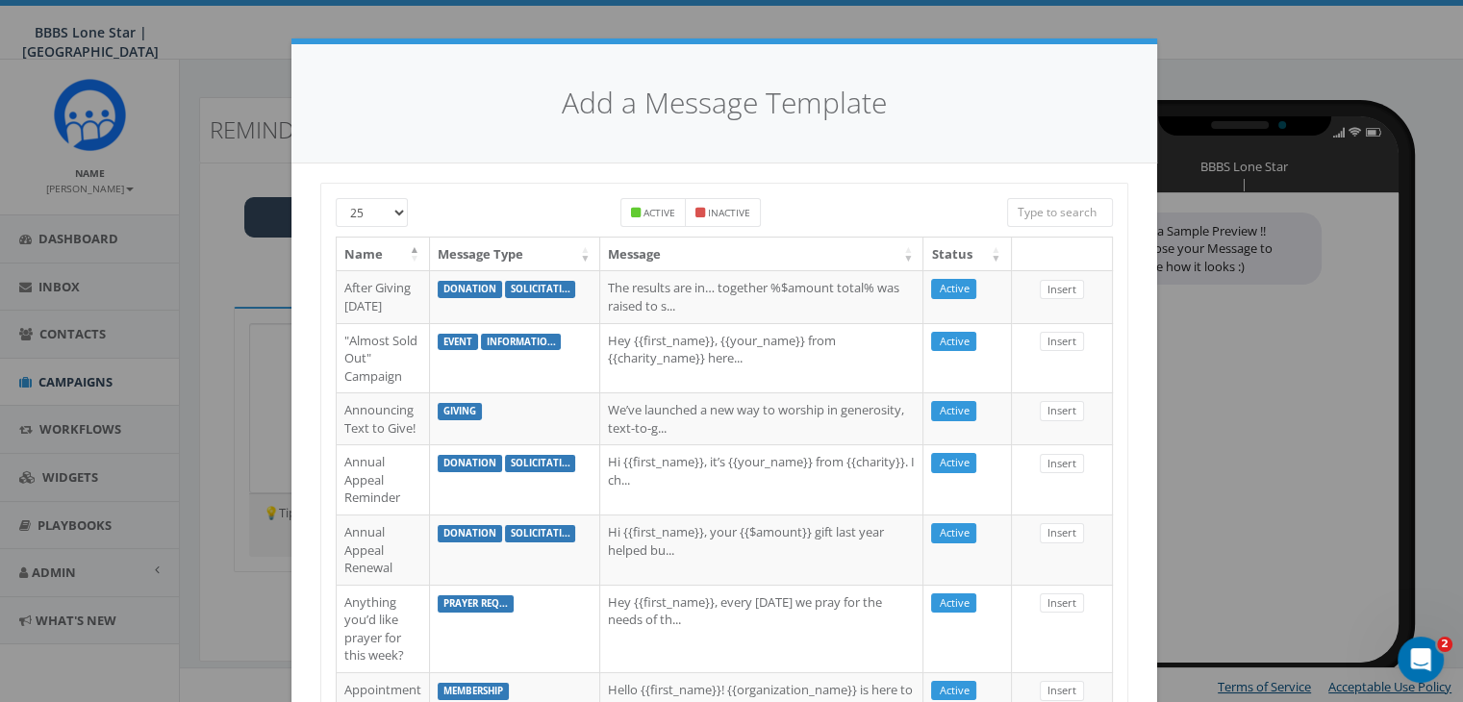
click at [1039, 208] on input "search" at bounding box center [1060, 212] width 106 height 29
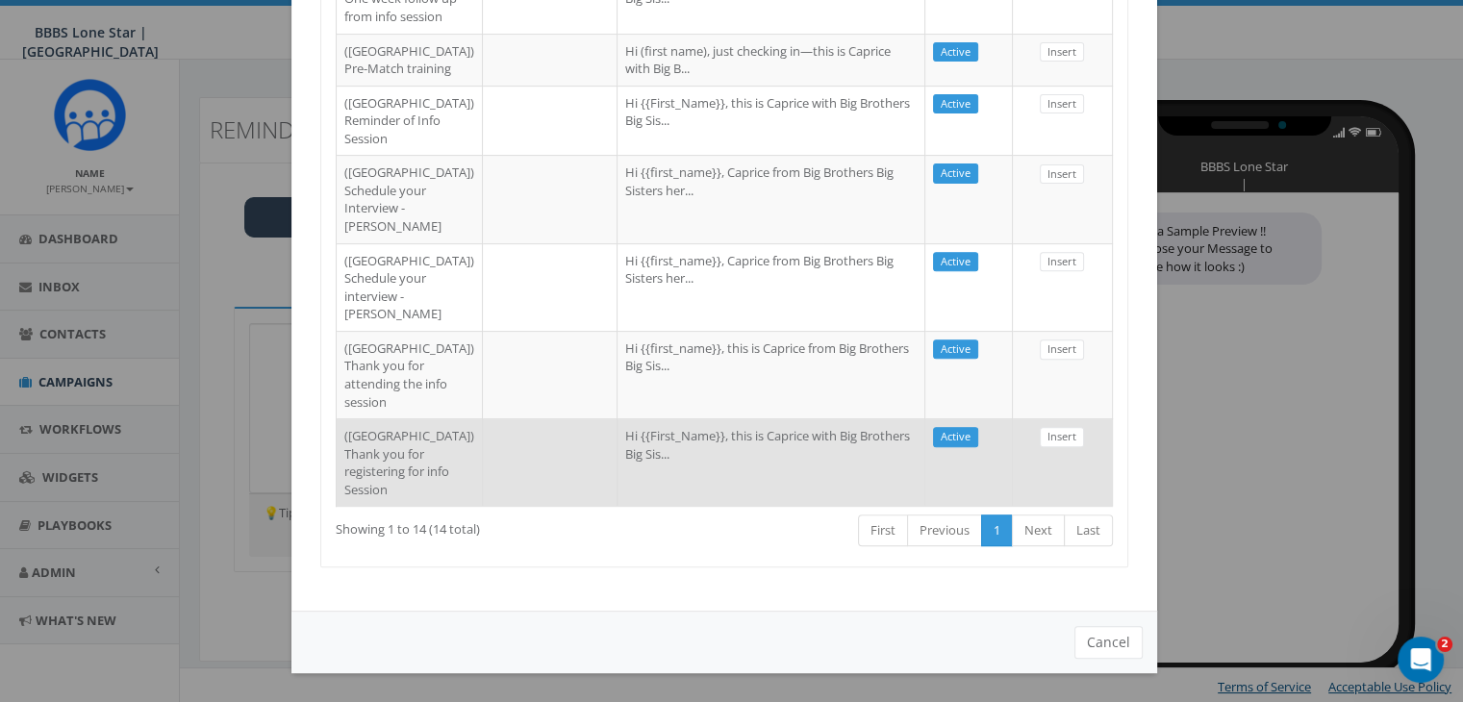
scroll to position [676, 0]
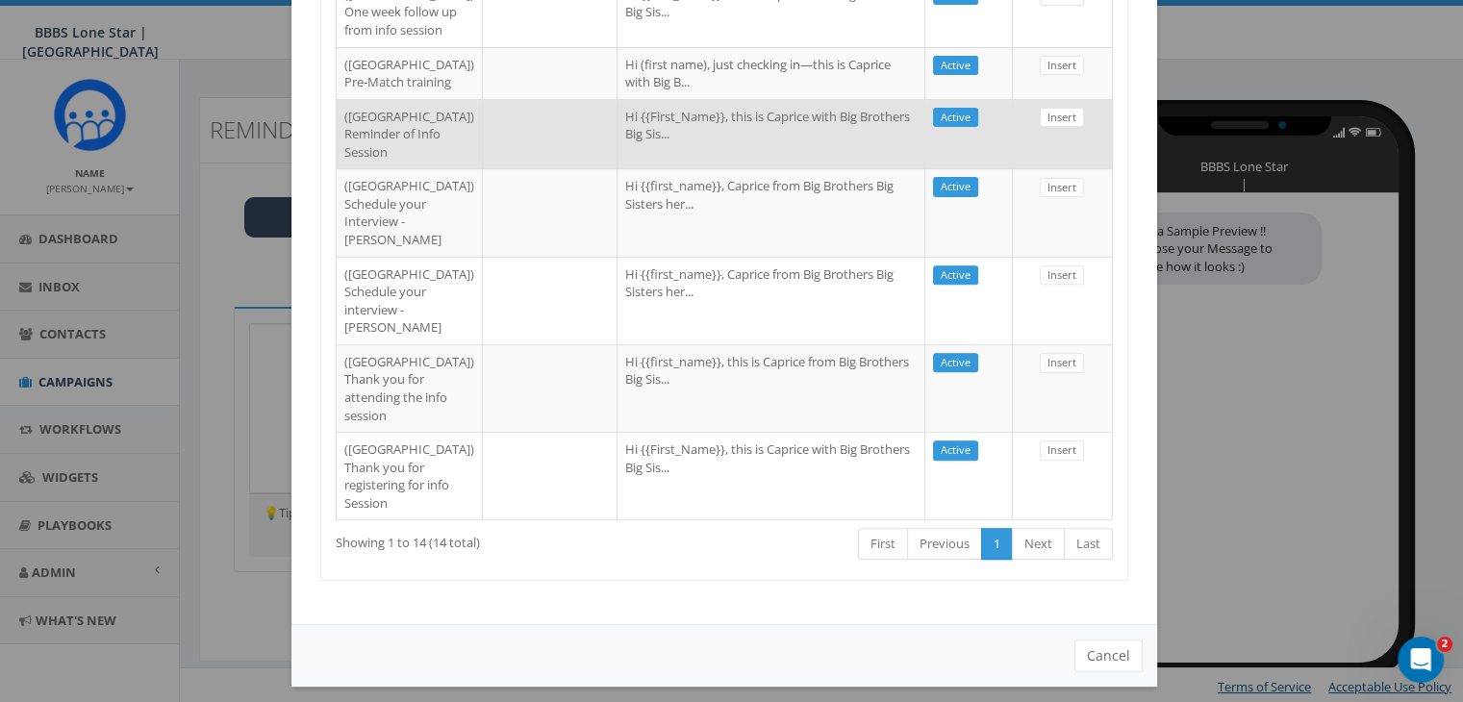
type input "Dallas"
click at [483, 169] on td at bounding box center [550, 134] width 135 height 70
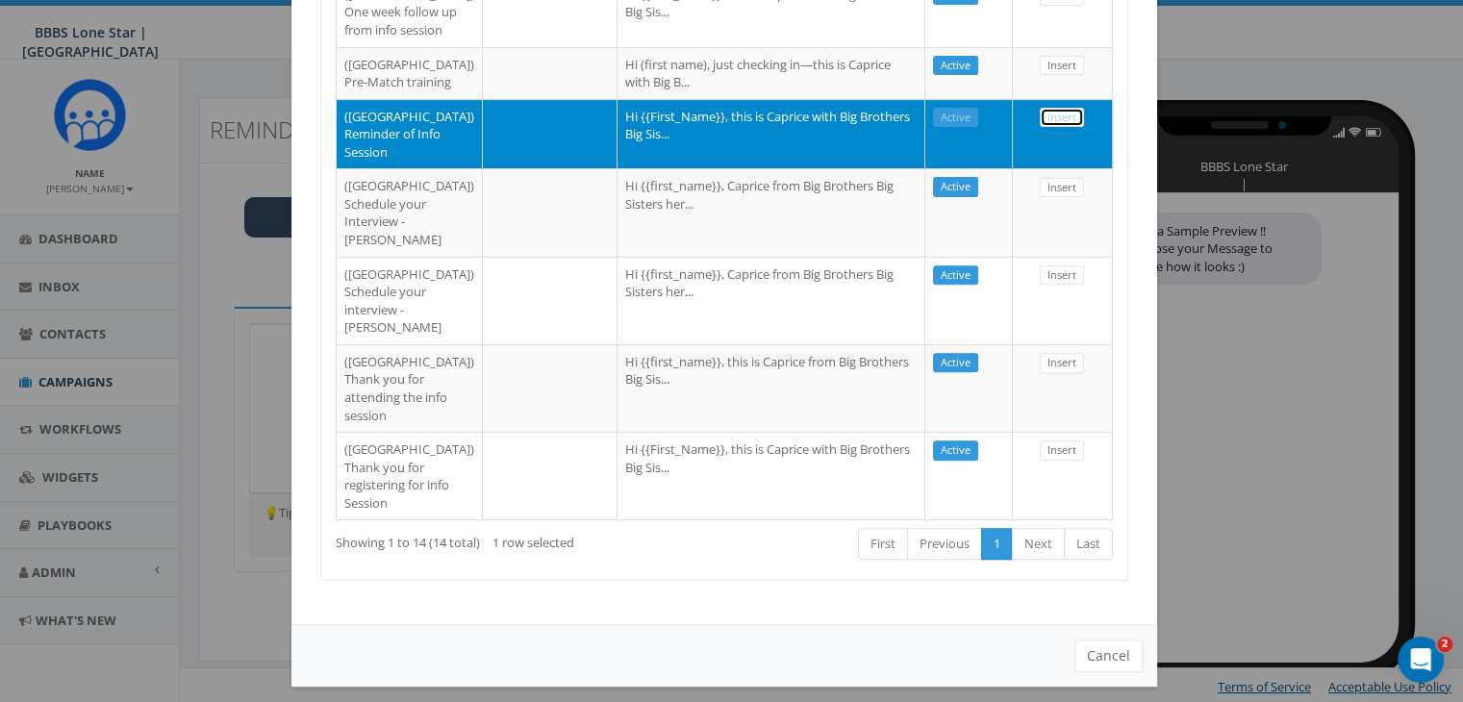
click at [1053, 128] on link "Insert" at bounding box center [1062, 118] width 44 height 20
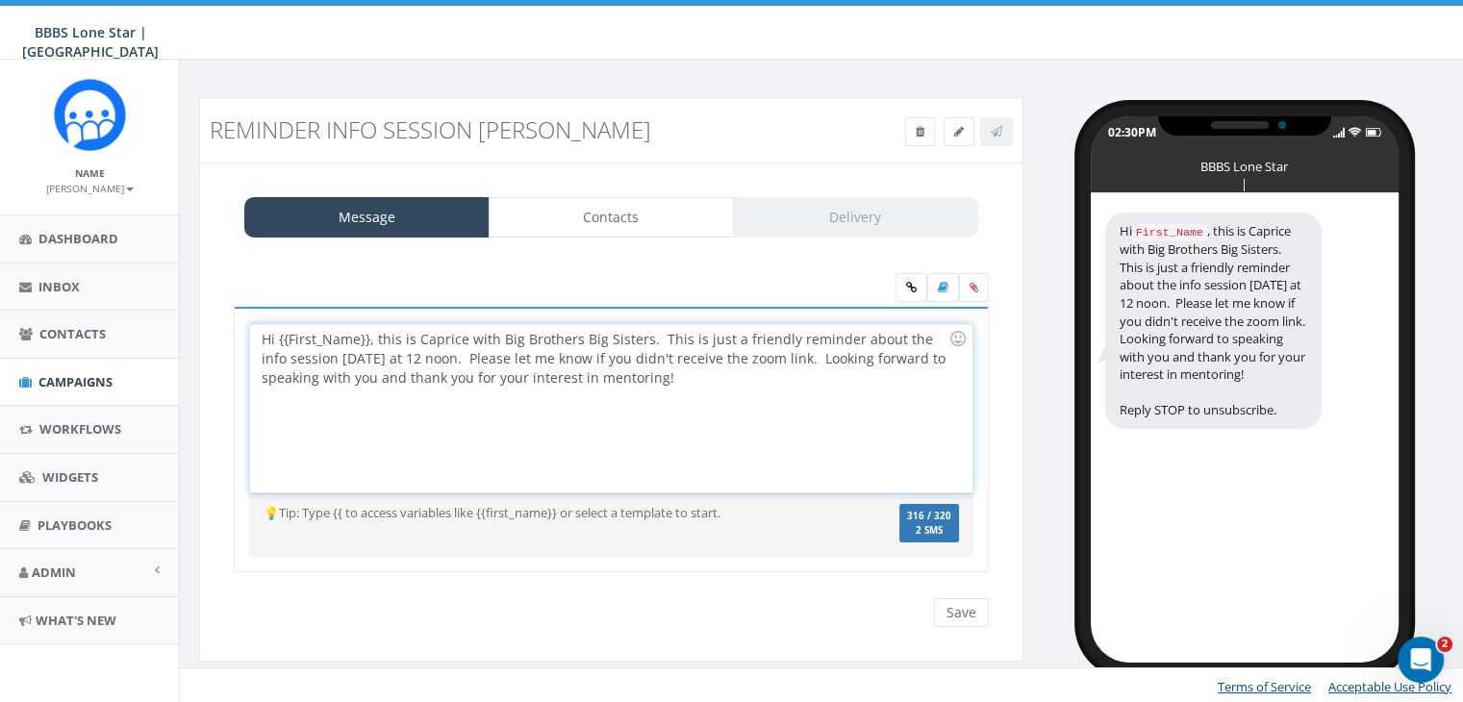
click at [368, 334] on div "Hi {{First_Name}}, this is Caprice with Big Brothers Big Sisters. This is just …" at bounding box center [610, 408] width 721 height 168
click at [381, 343] on div "Hi , this is Caprice with Big Brothers Big Sisters. This is just a friendly rem…" at bounding box center [610, 408] width 721 height 168
drag, startPoint x: 381, startPoint y: 343, endPoint x: 375, endPoint y: 354, distance: 12.1
click at [375, 354] on div "Hi , this is Caprice with Big Brothers Big Sisters. This is just a friendly rem…" at bounding box center [610, 408] width 721 height 168
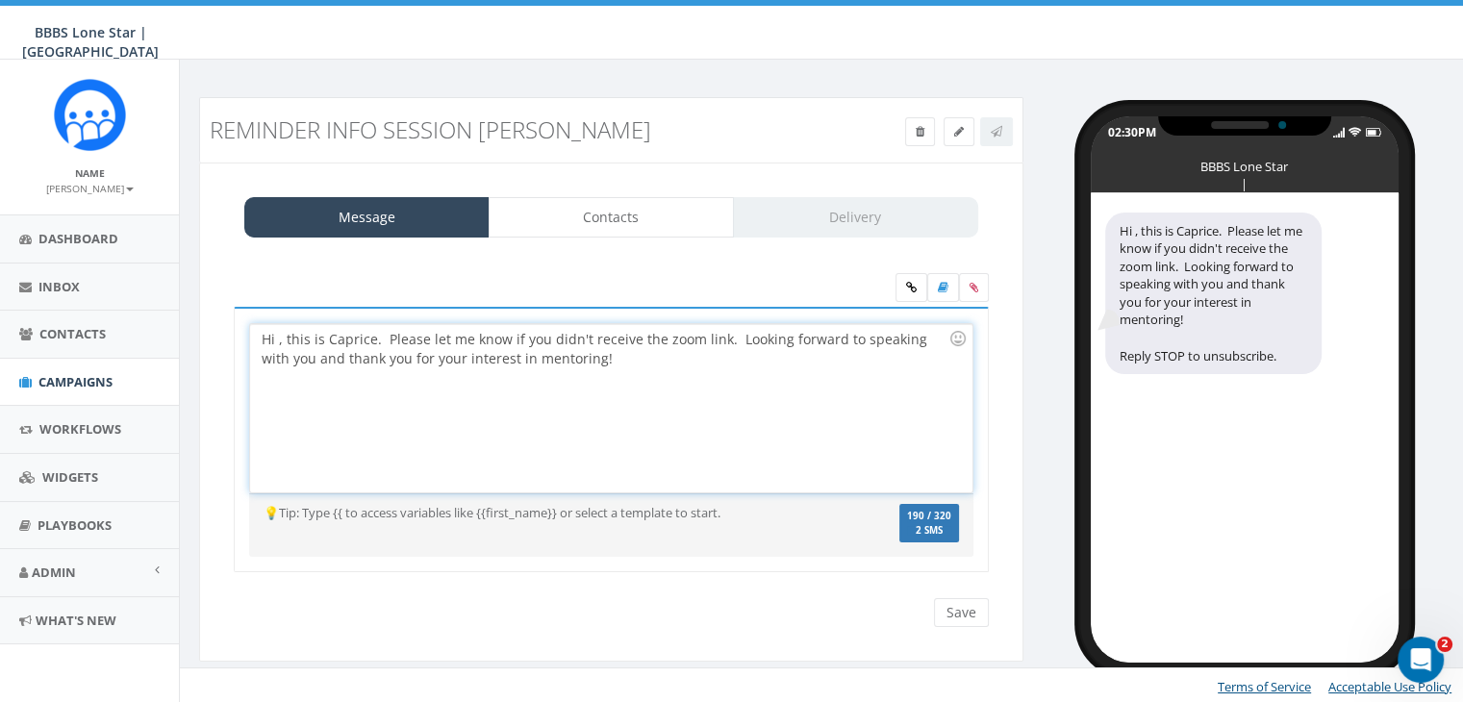
click at [277, 328] on div "Hi , this is Caprice. Please let me know if you didn't receive the zoom link. L…" at bounding box center [610, 408] width 721 height 168
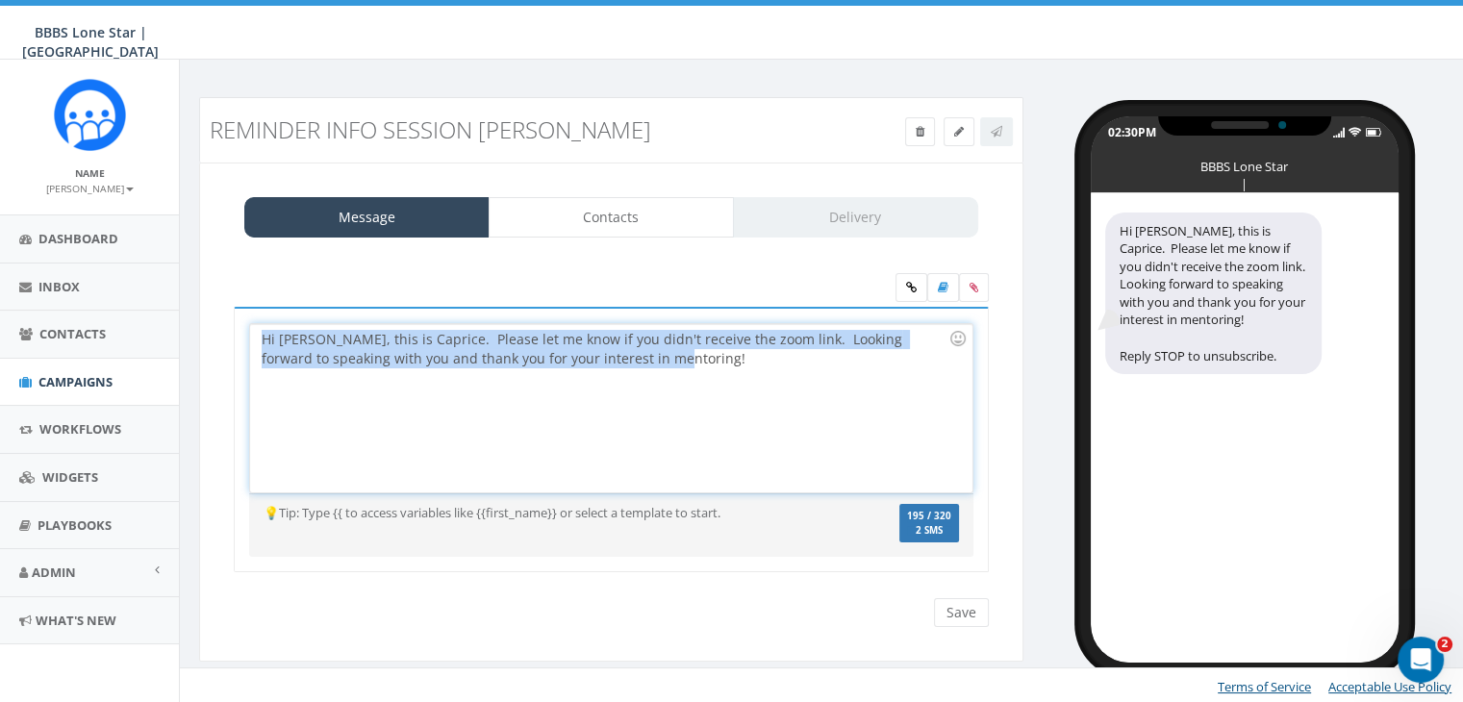
drag, startPoint x: 623, startPoint y: 359, endPoint x: 256, endPoint y: 316, distance: 369.9
click at [256, 316] on div "Hi Holly, this is Caprice. Please let me know if you didn't receive the zoom li…" at bounding box center [611, 440] width 755 height 266
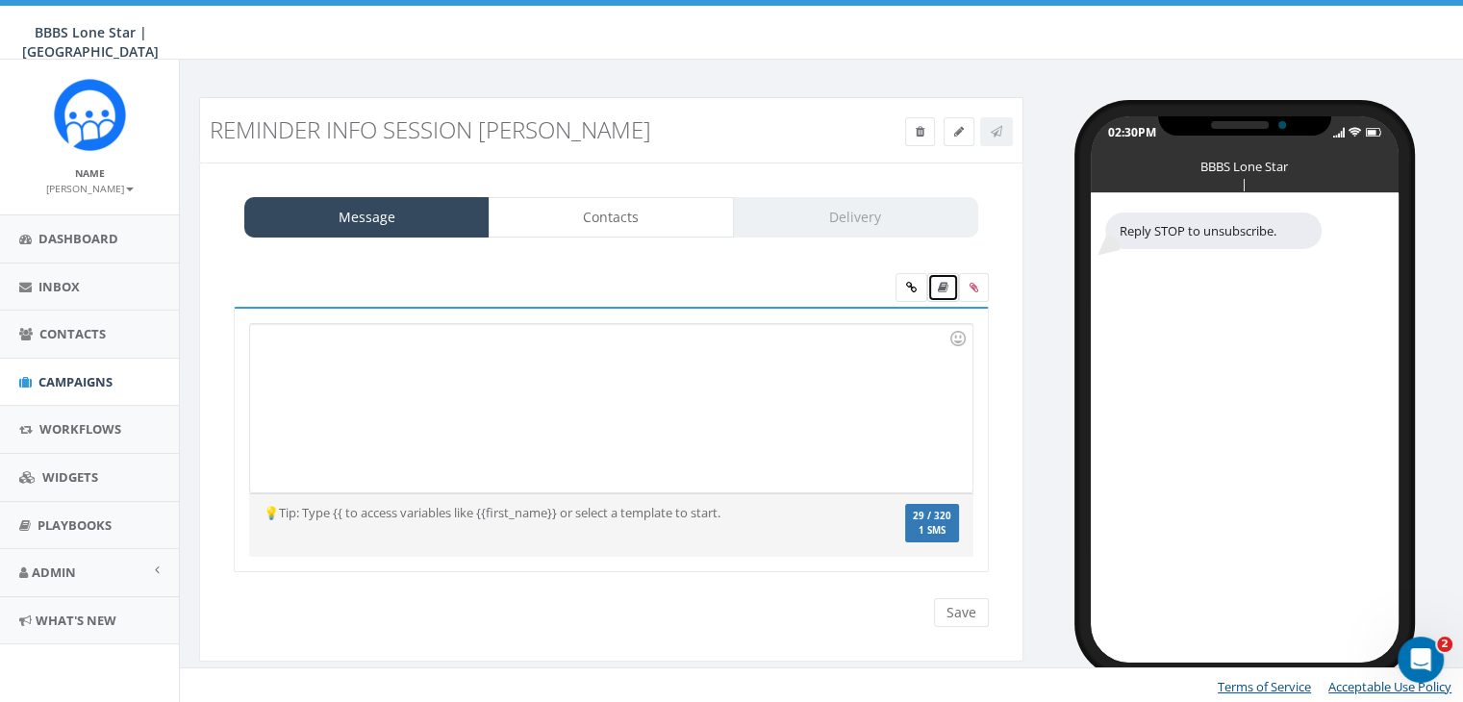
click at [938, 286] on icon at bounding box center [943, 288] width 11 height 12
click at [942, 285] on icon at bounding box center [943, 288] width 11 height 12
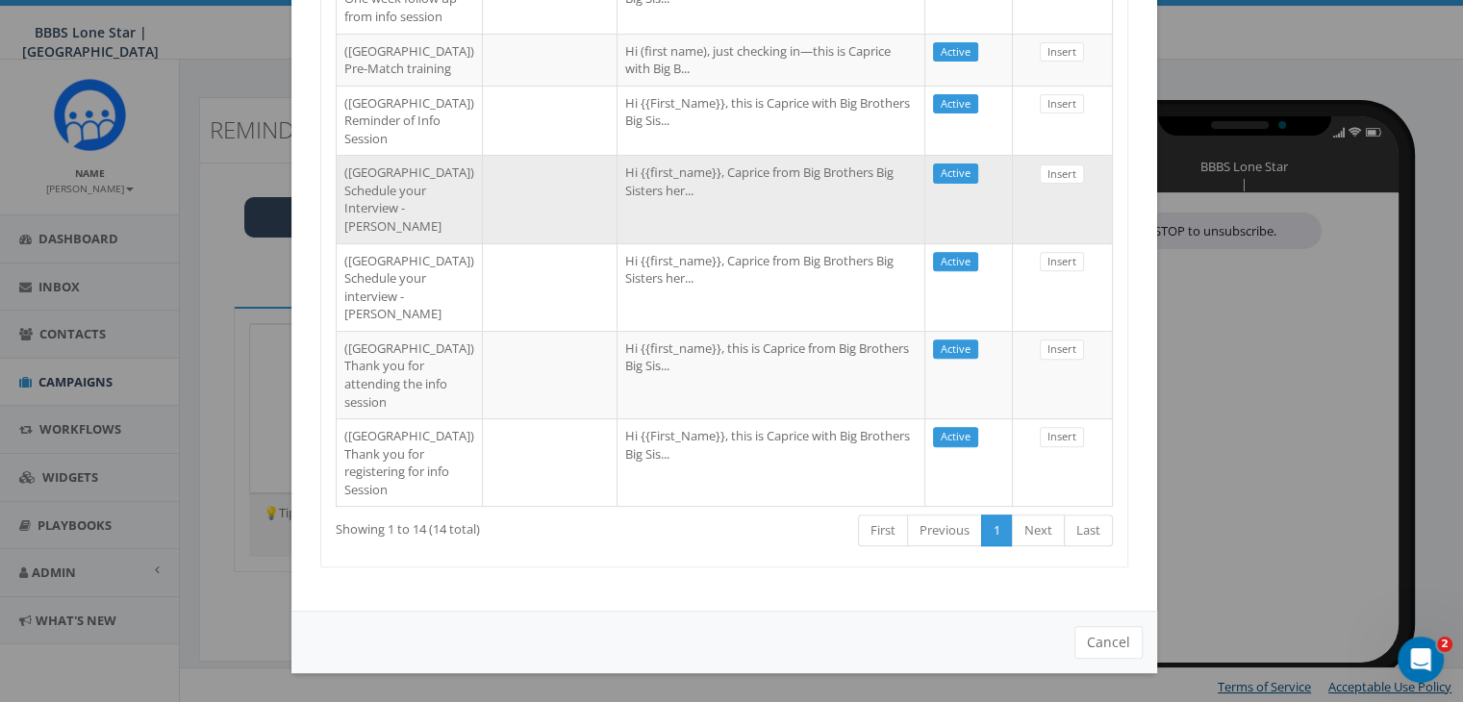
scroll to position [1061, 0]
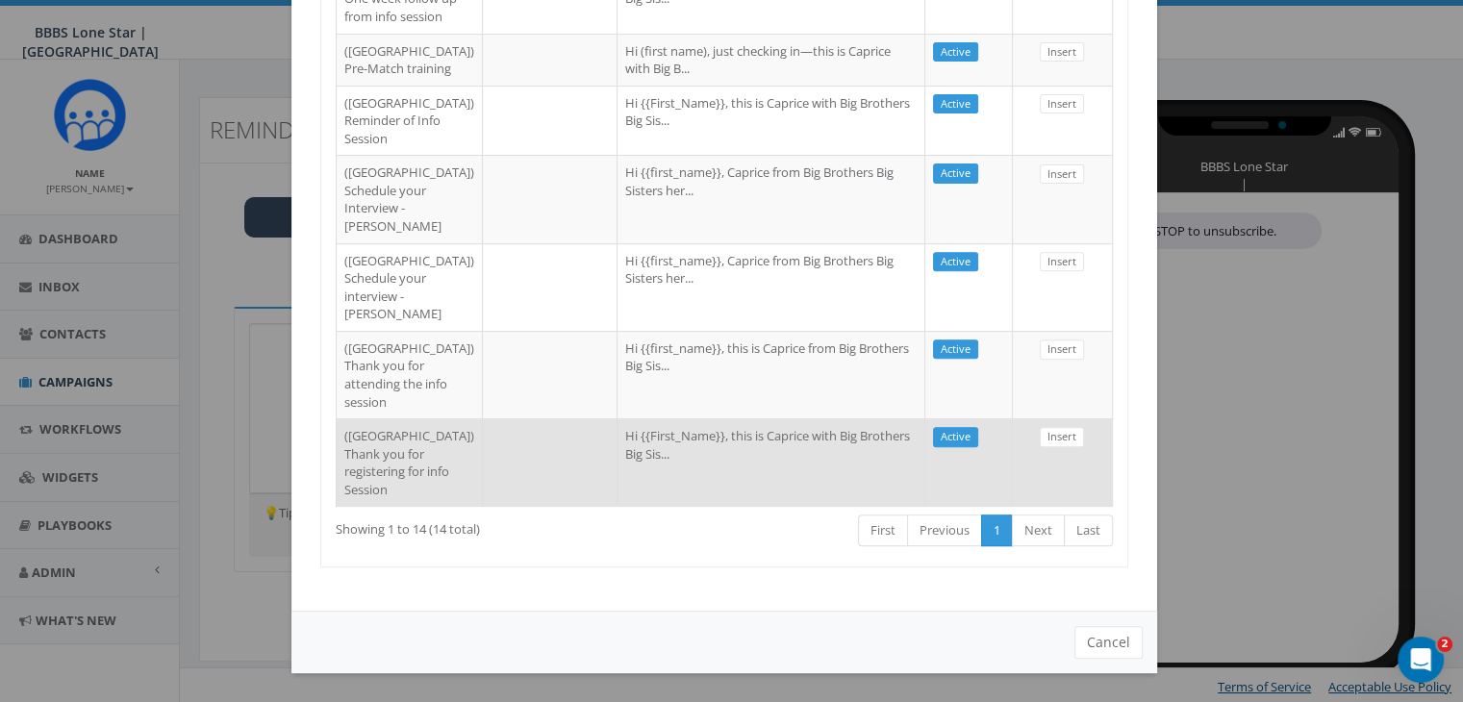
click at [505, 418] on td at bounding box center [550, 462] width 135 height 88
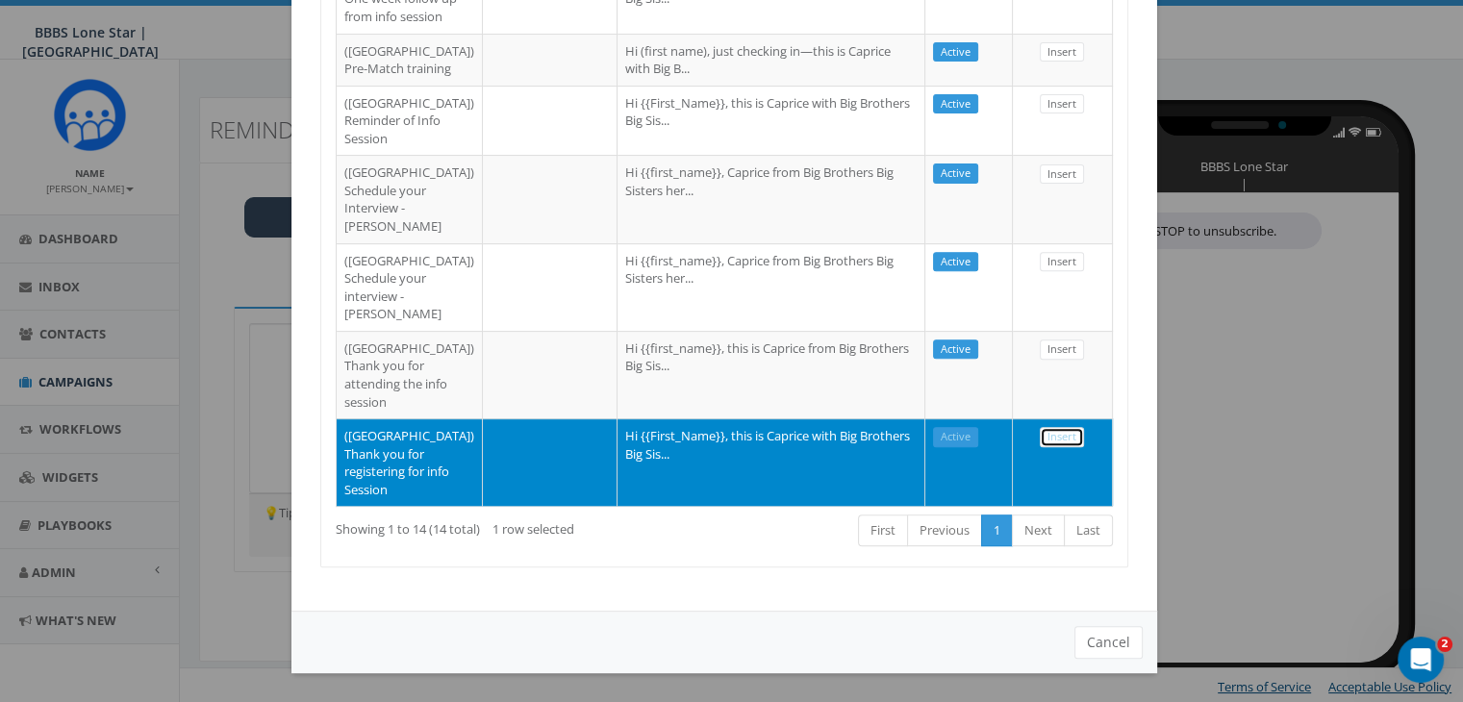
click at [1042, 427] on link "Insert" at bounding box center [1062, 437] width 44 height 20
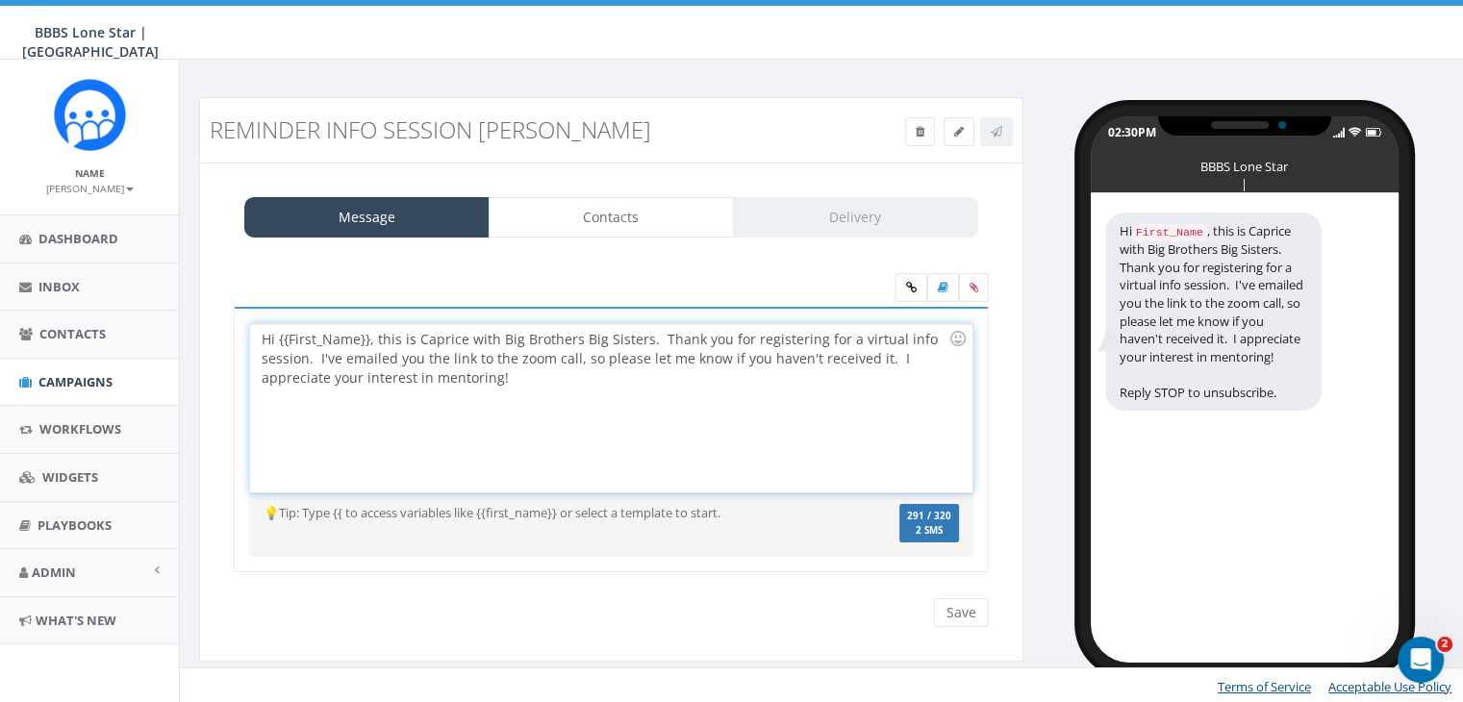
click at [367, 336] on div "Hi {{First_Name}}, this is Caprice with Big Brothers Big Sisters. Thank you for…" at bounding box center [610, 408] width 721 height 168
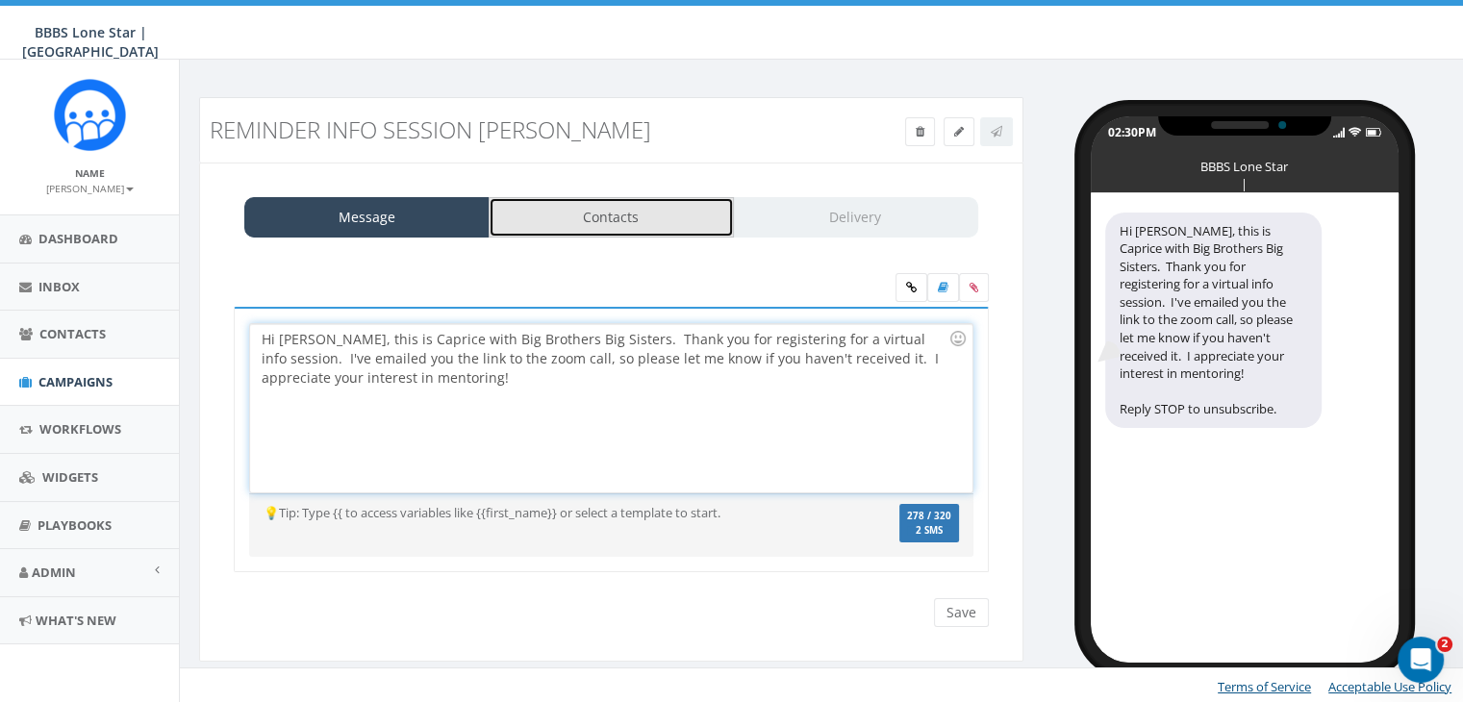
click at [686, 203] on link "Contacts" at bounding box center [611, 217] width 245 height 40
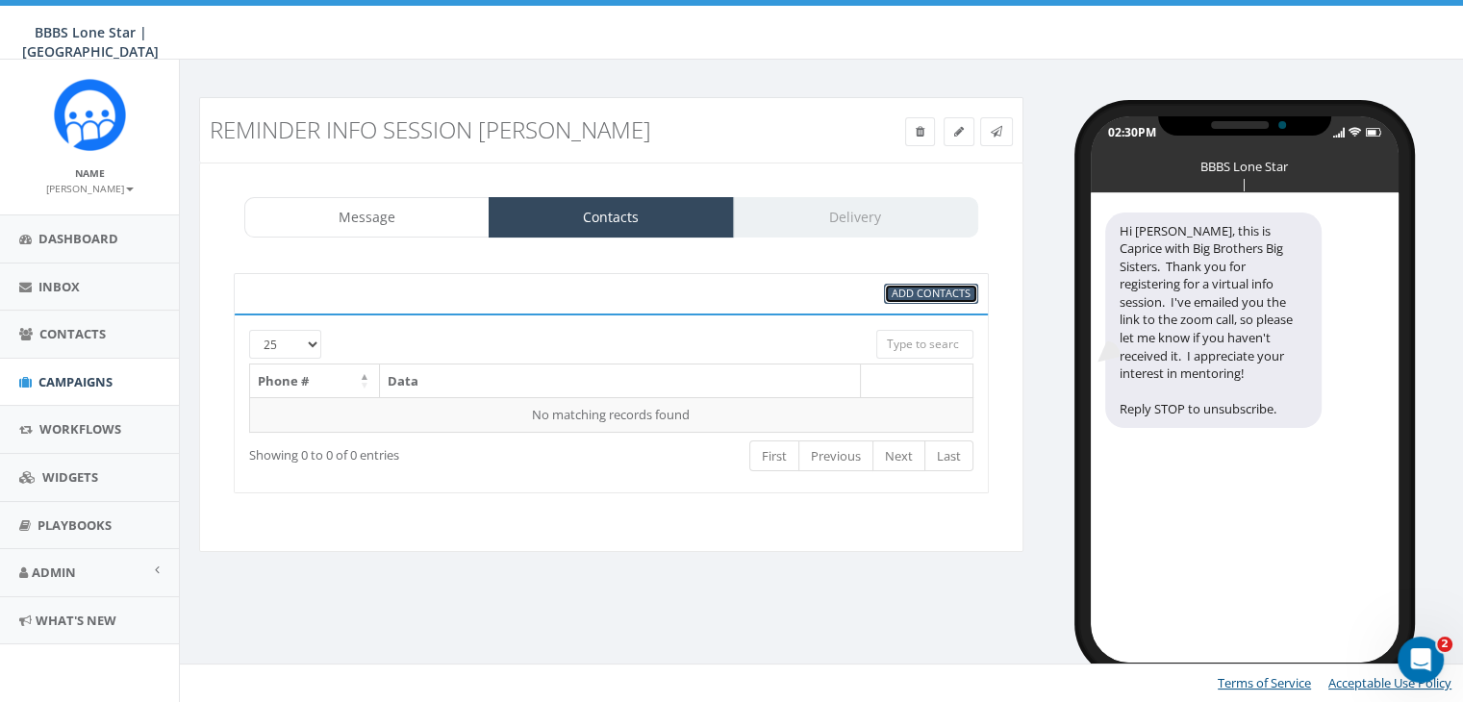
click at [925, 297] on span "Add Contacts" at bounding box center [931, 293] width 79 height 14
select select
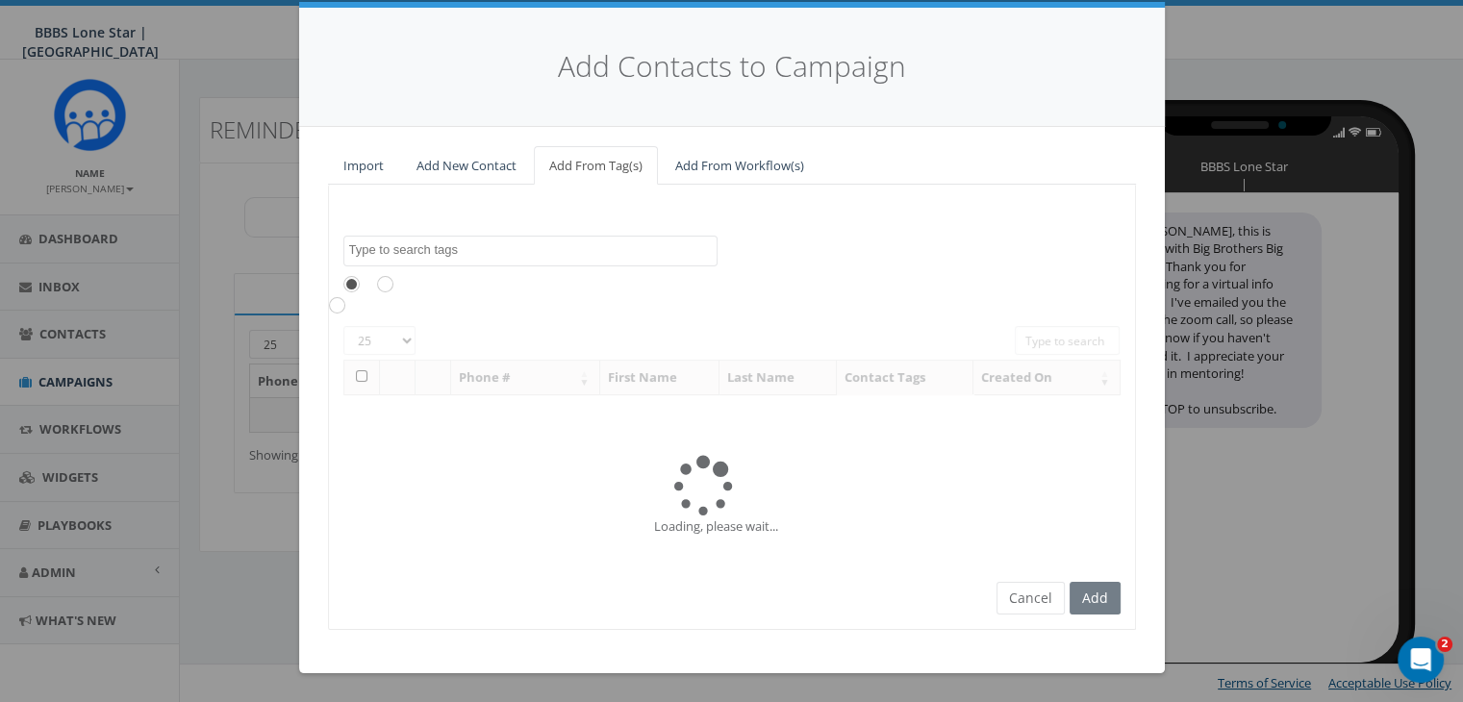
scroll to position [0, 0]
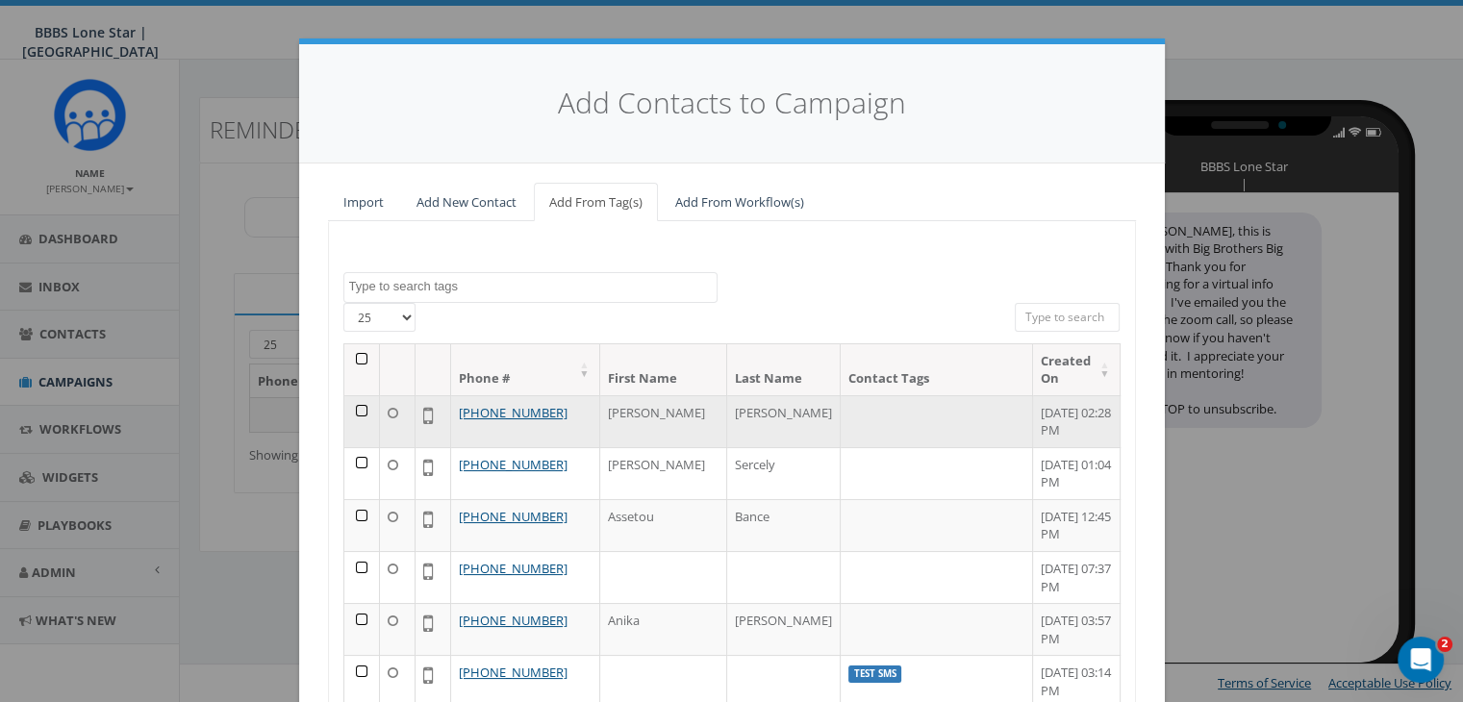
click at [366, 399] on td at bounding box center [362, 421] width 36 height 52
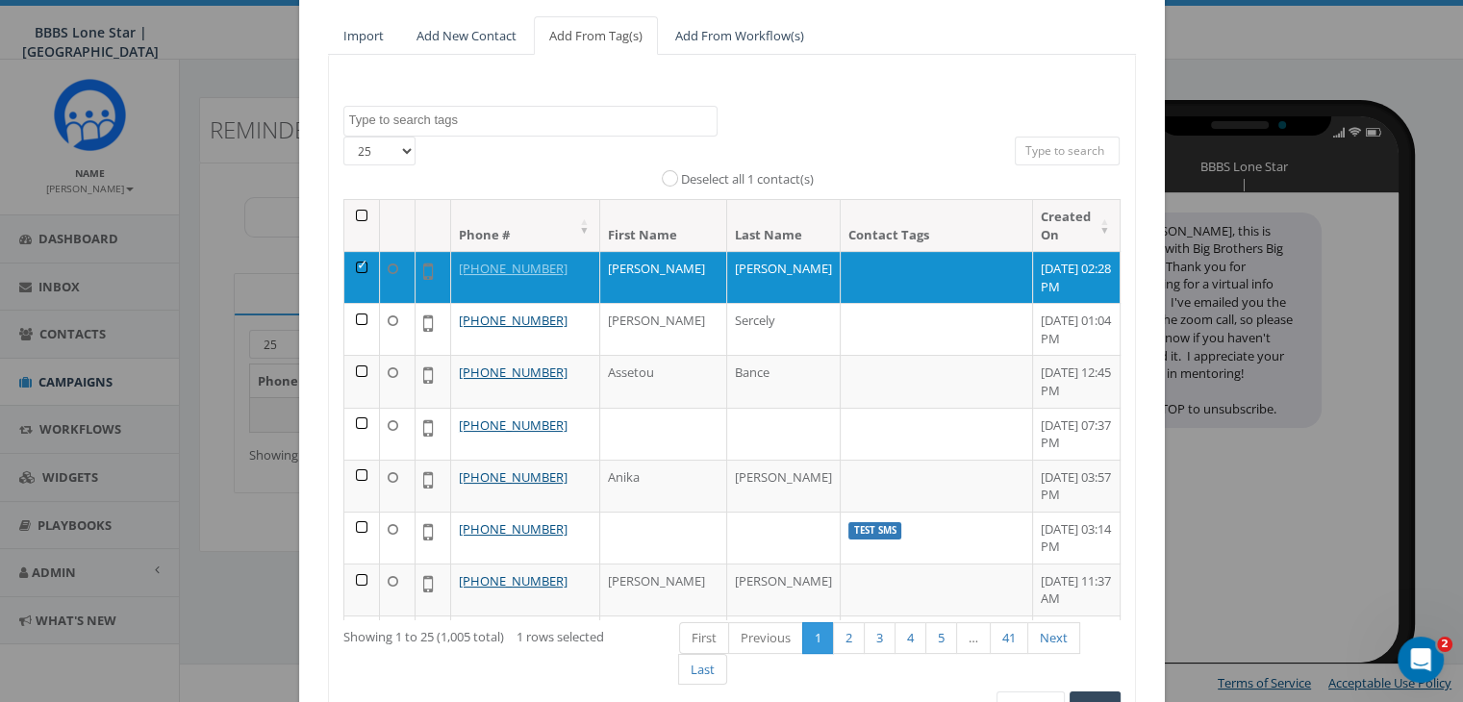
scroll to position [273, 0]
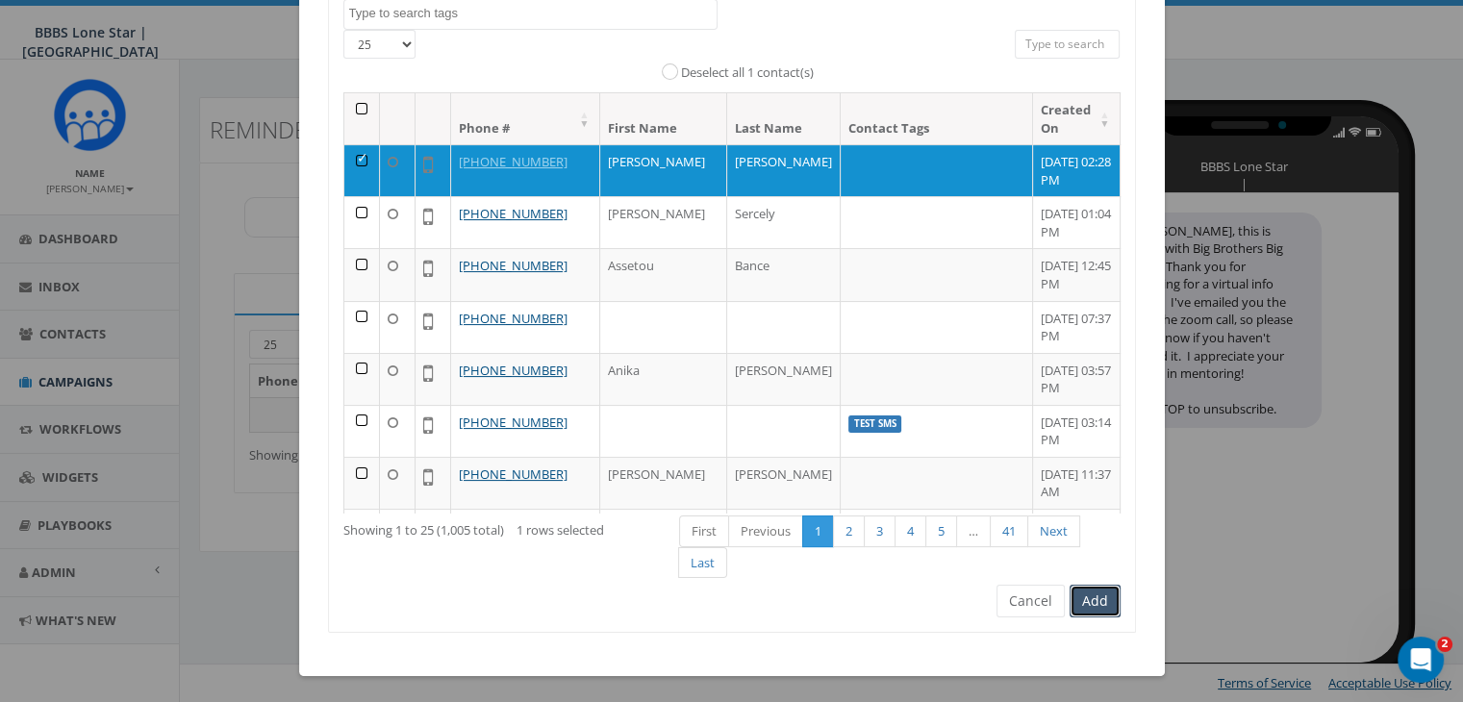
click at [1093, 611] on button "Add" at bounding box center [1095, 601] width 51 height 33
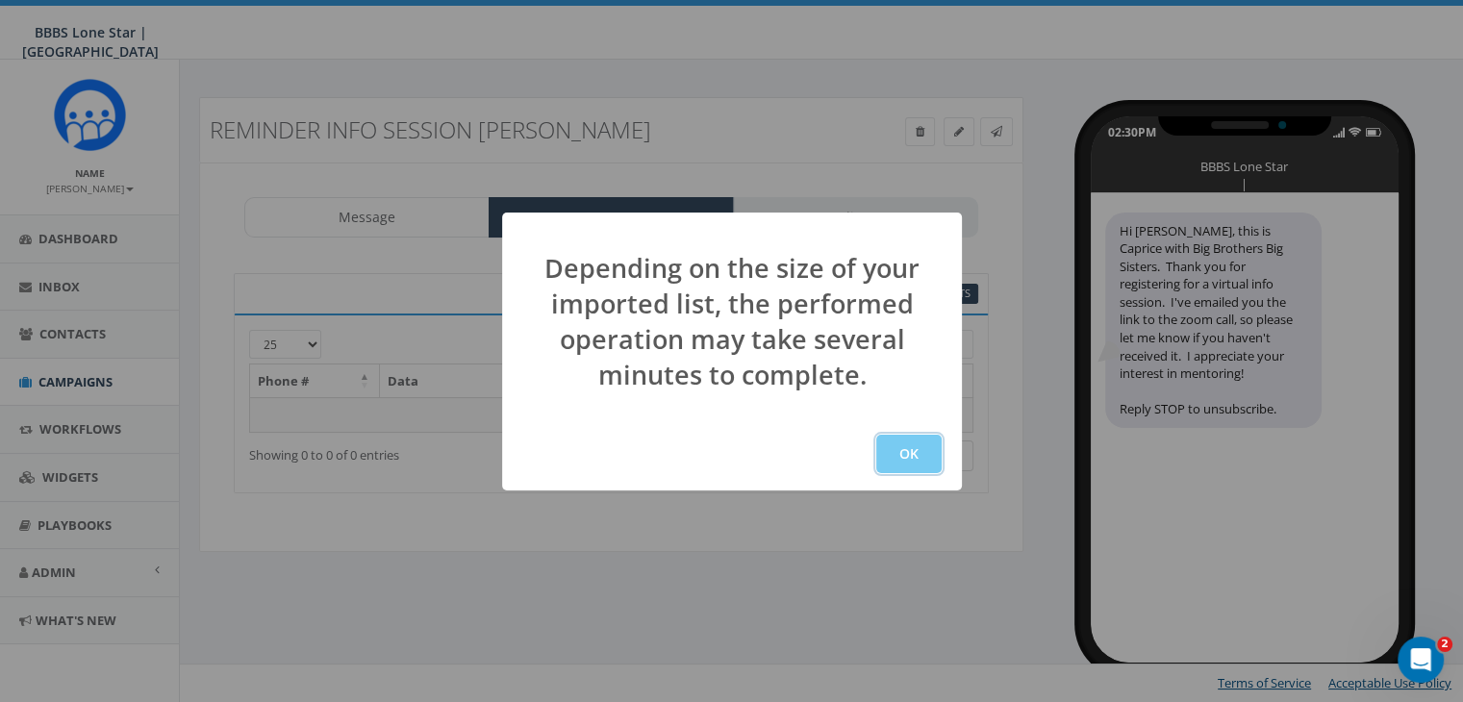
click at [897, 458] on button "OK" at bounding box center [908, 454] width 65 height 38
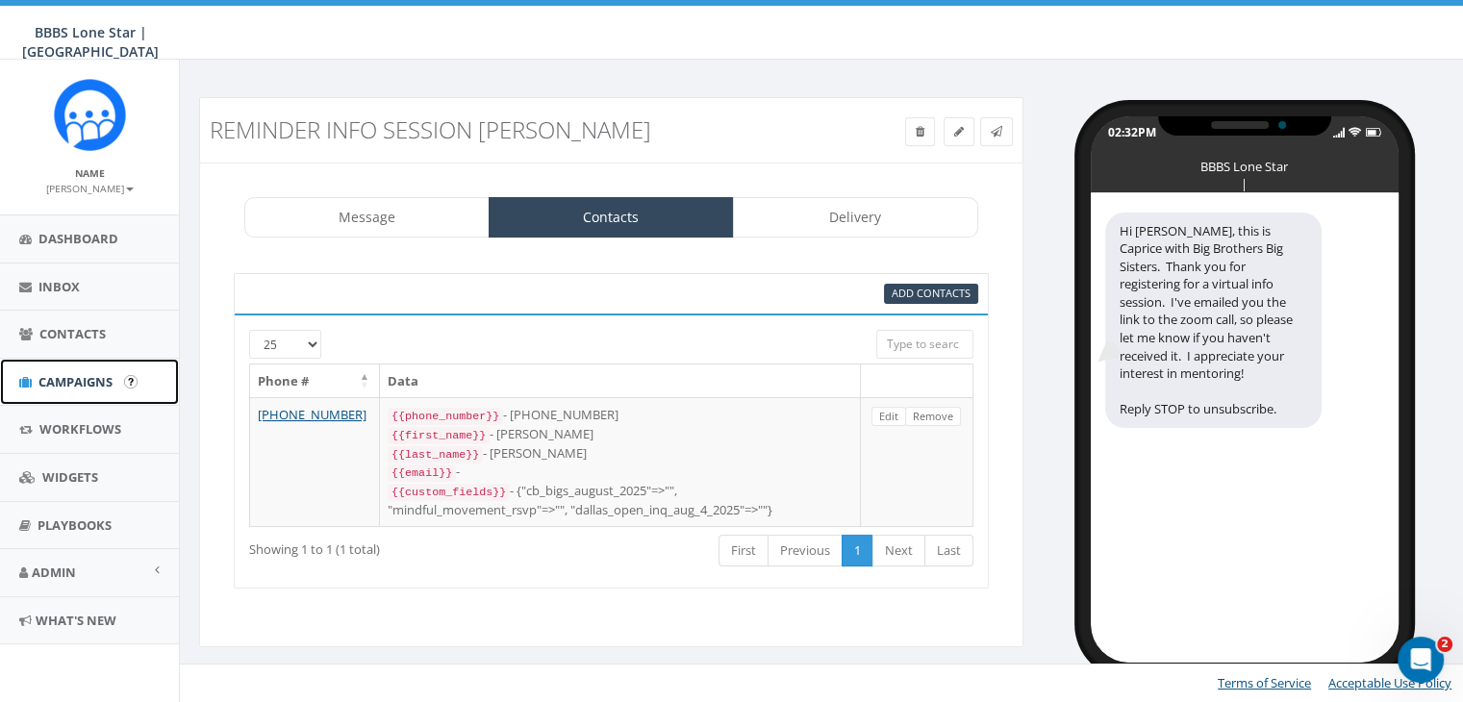
click at [71, 375] on span "Campaigns" at bounding box center [75, 381] width 74 height 17
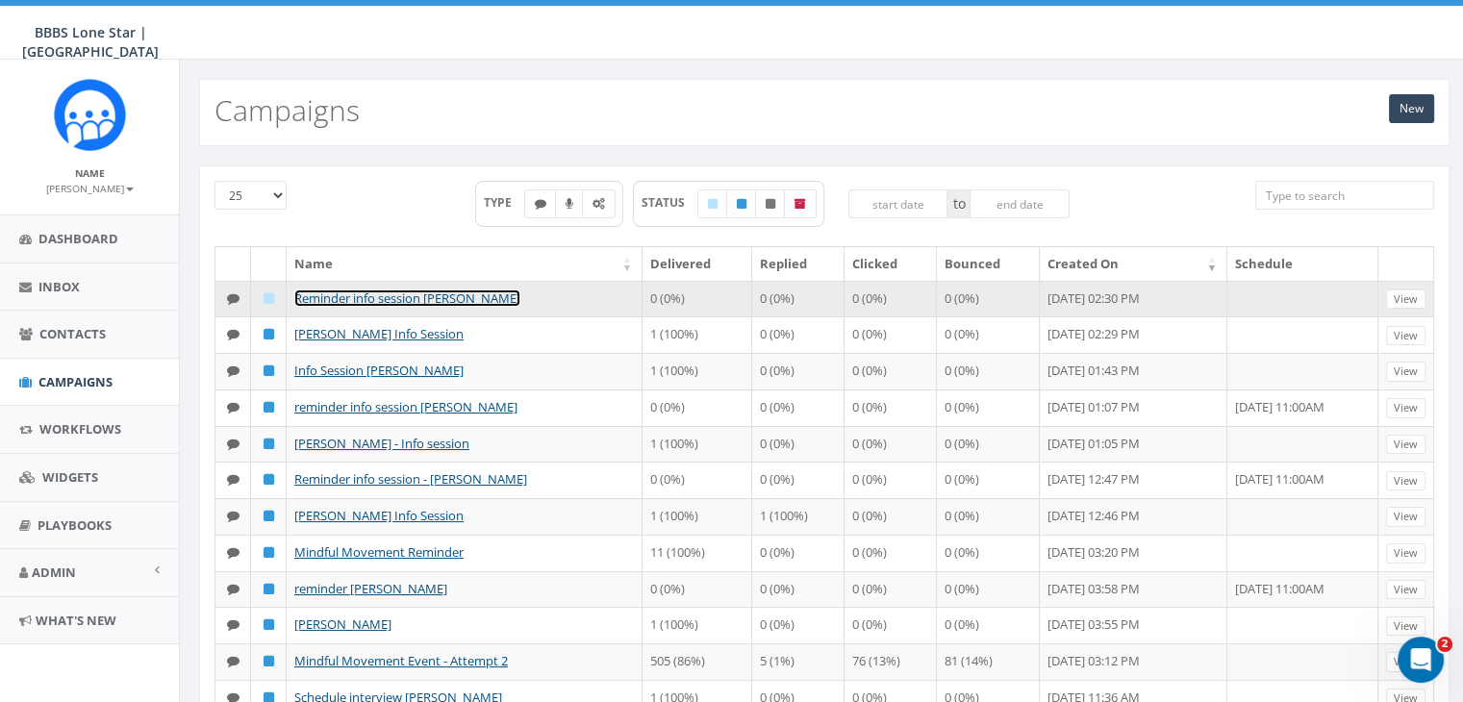
click at [350, 298] on link "Reminder info session [PERSON_NAME]" at bounding box center [407, 298] width 226 height 17
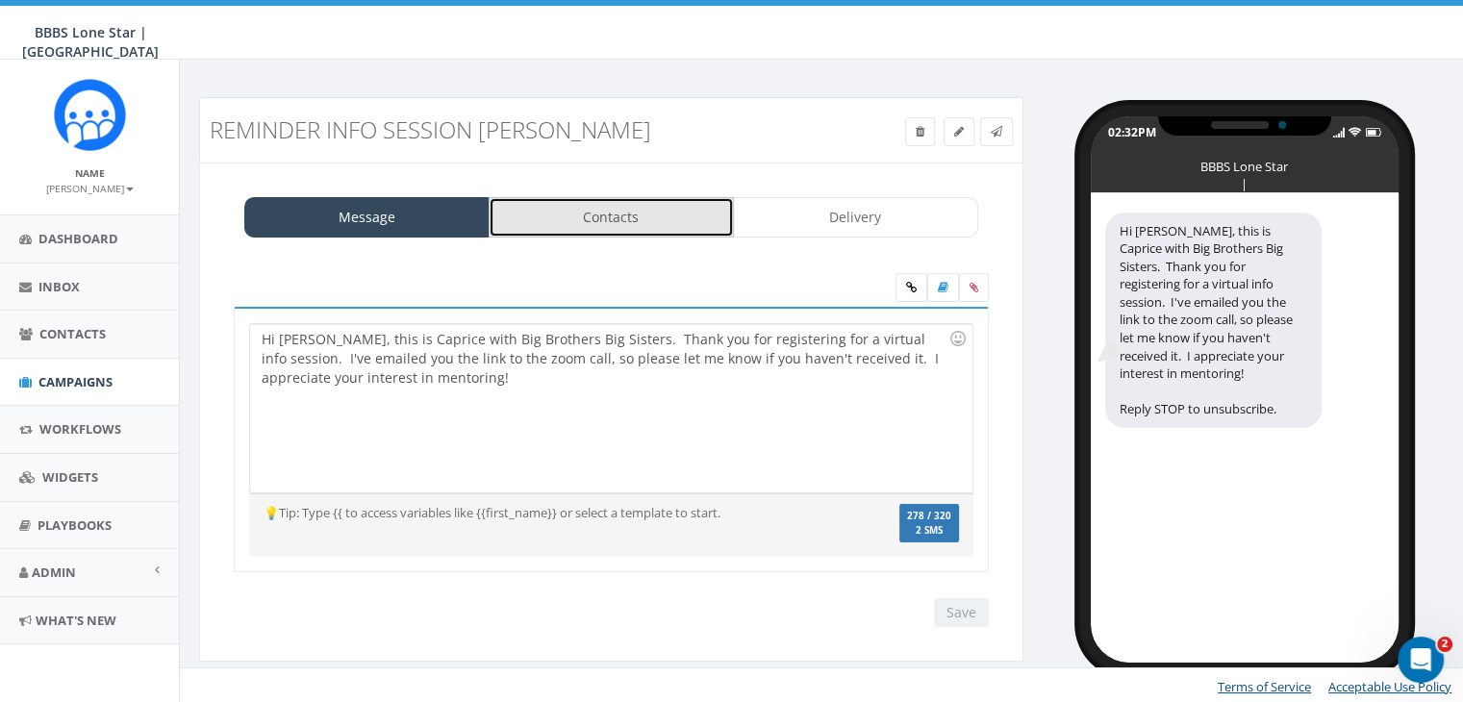
click at [669, 205] on link "Contacts" at bounding box center [611, 217] width 245 height 40
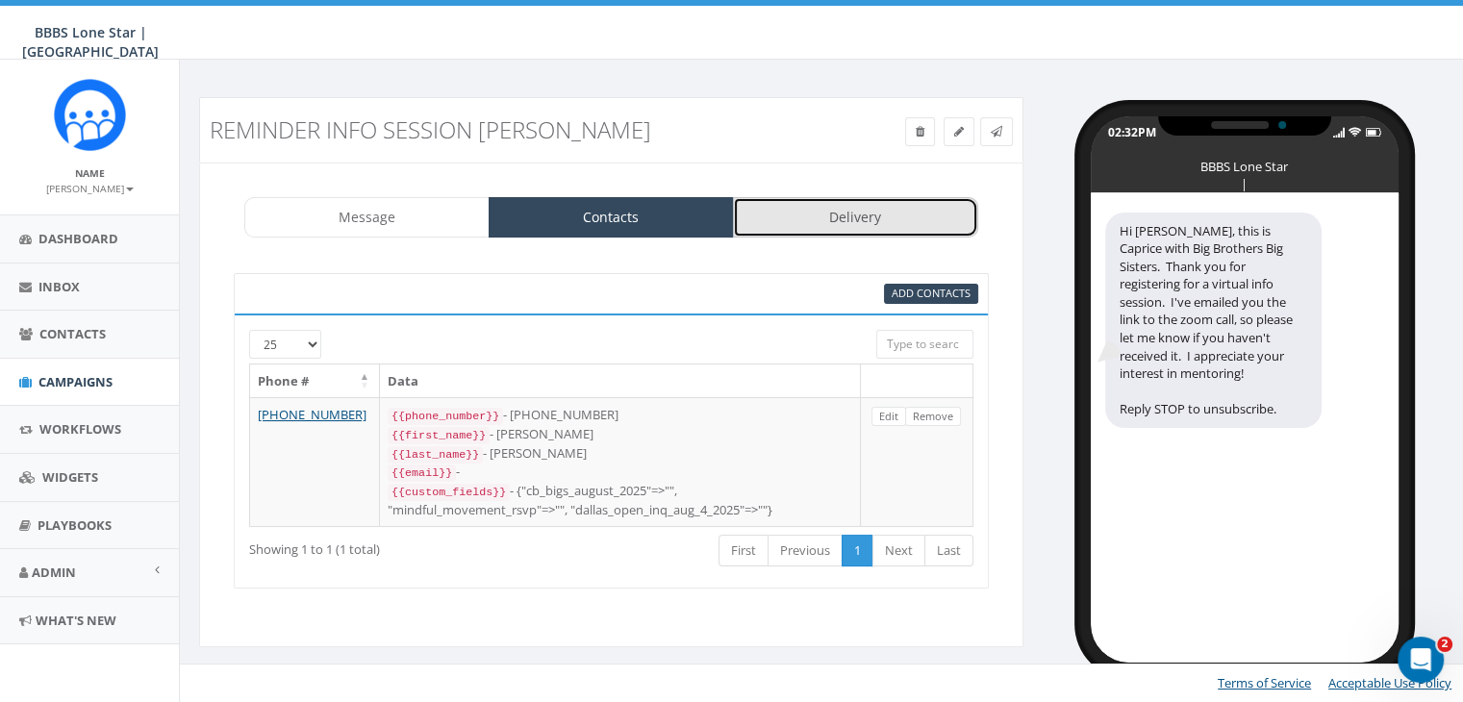
click at [843, 228] on link "Delivery" at bounding box center [855, 217] width 245 height 40
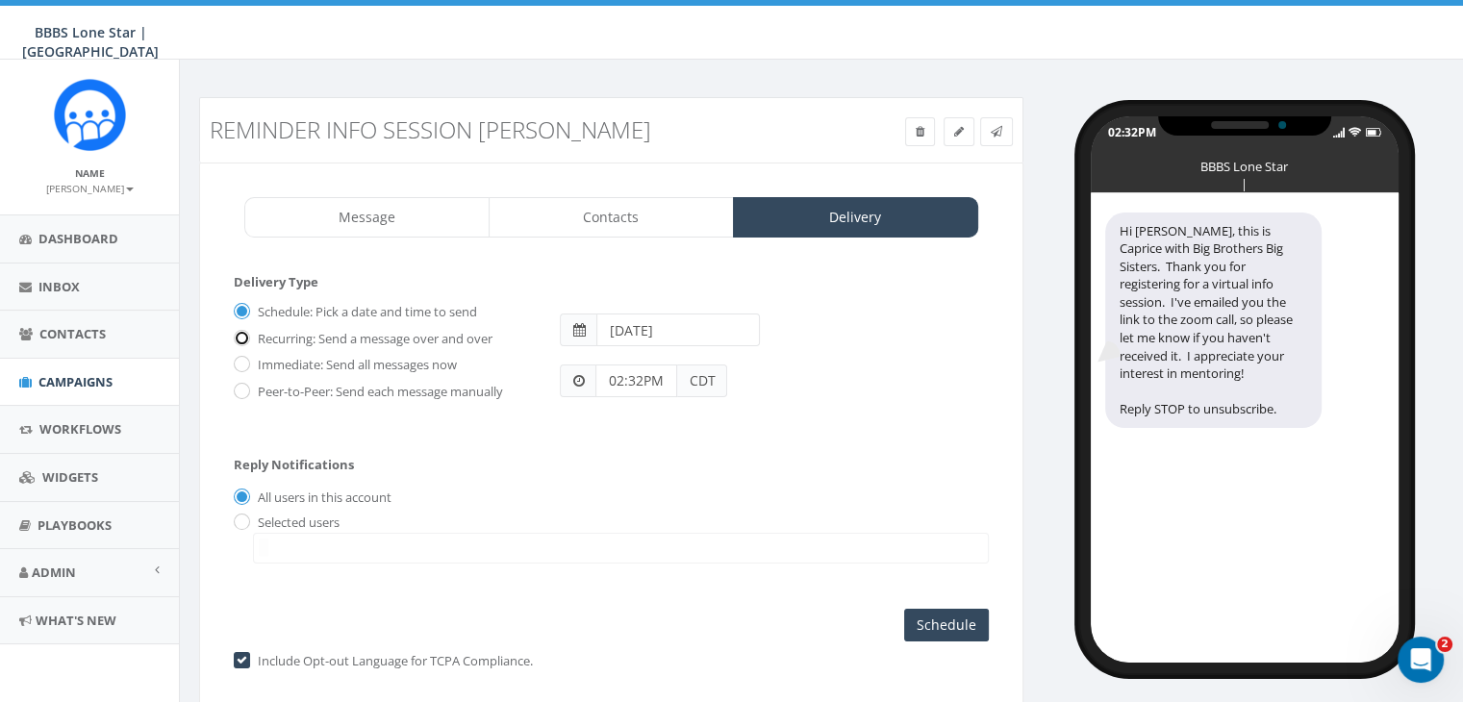
click at [235, 333] on input "Recurring: Send a message over and over" at bounding box center [240, 339] width 13 height 13
radio input "true"
click at [244, 305] on div "Schedule: Pick a date and time to send" at bounding box center [382, 309] width 297 height 27
click at [241, 313] on input "Schedule: Pick a date and time to send" at bounding box center [240, 313] width 13 height 13
radio input "true"
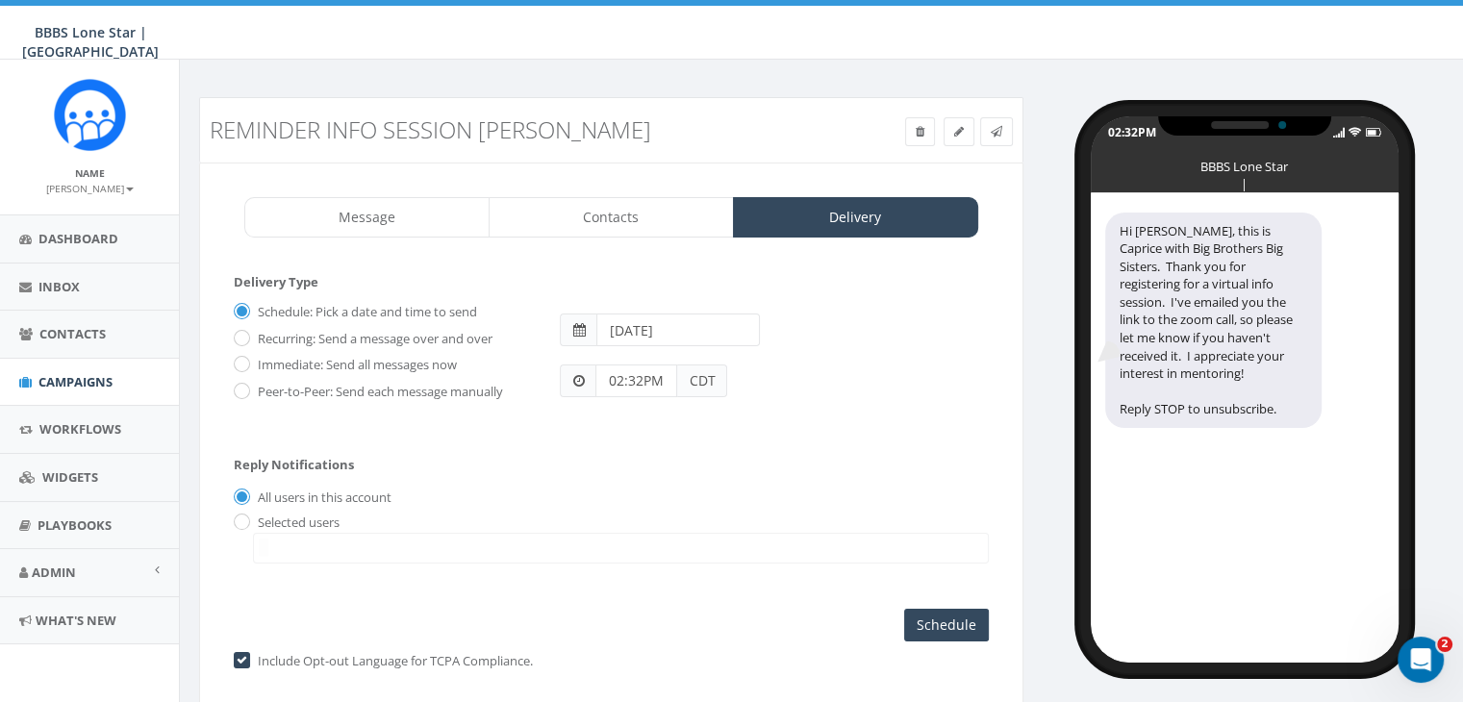
click at [693, 332] on input "2025-08-19" at bounding box center [678, 330] width 164 height 33
click at [732, 537] on td "28" at bounding box center [732, 539] width 29 height 29
type input "2025-08-28"
click at [904, 415] on div "Schedule: Pick a date and time to send Recurring: Send a message over and over …" at bounding box center [611, 358] width 755 height 125
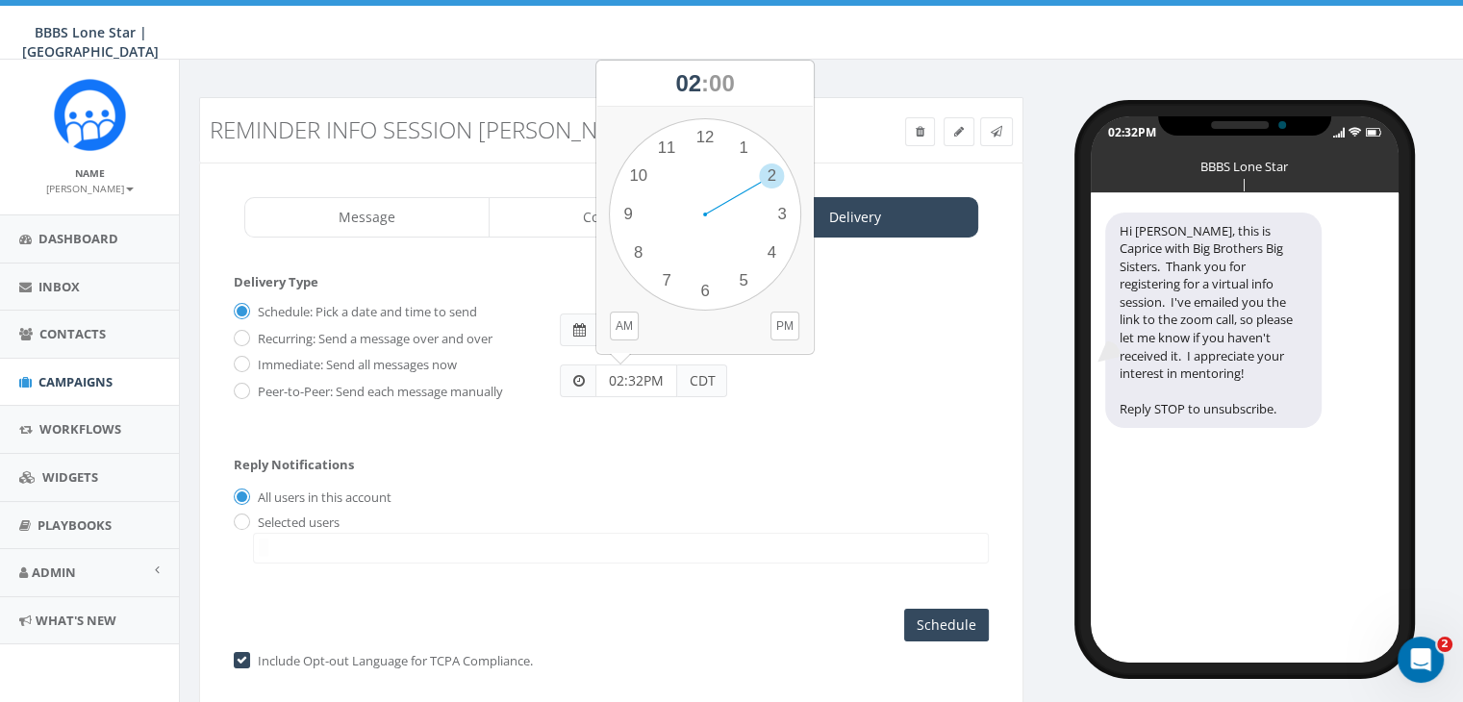
drag, startPoint x: 650, startPoint y: 377, endPoint x: 559, endPoint y: 378, distance: 91.4
click at [560, 378] on div "02:32PM CDT" at bounding box center [643, 381] width 167 height 33
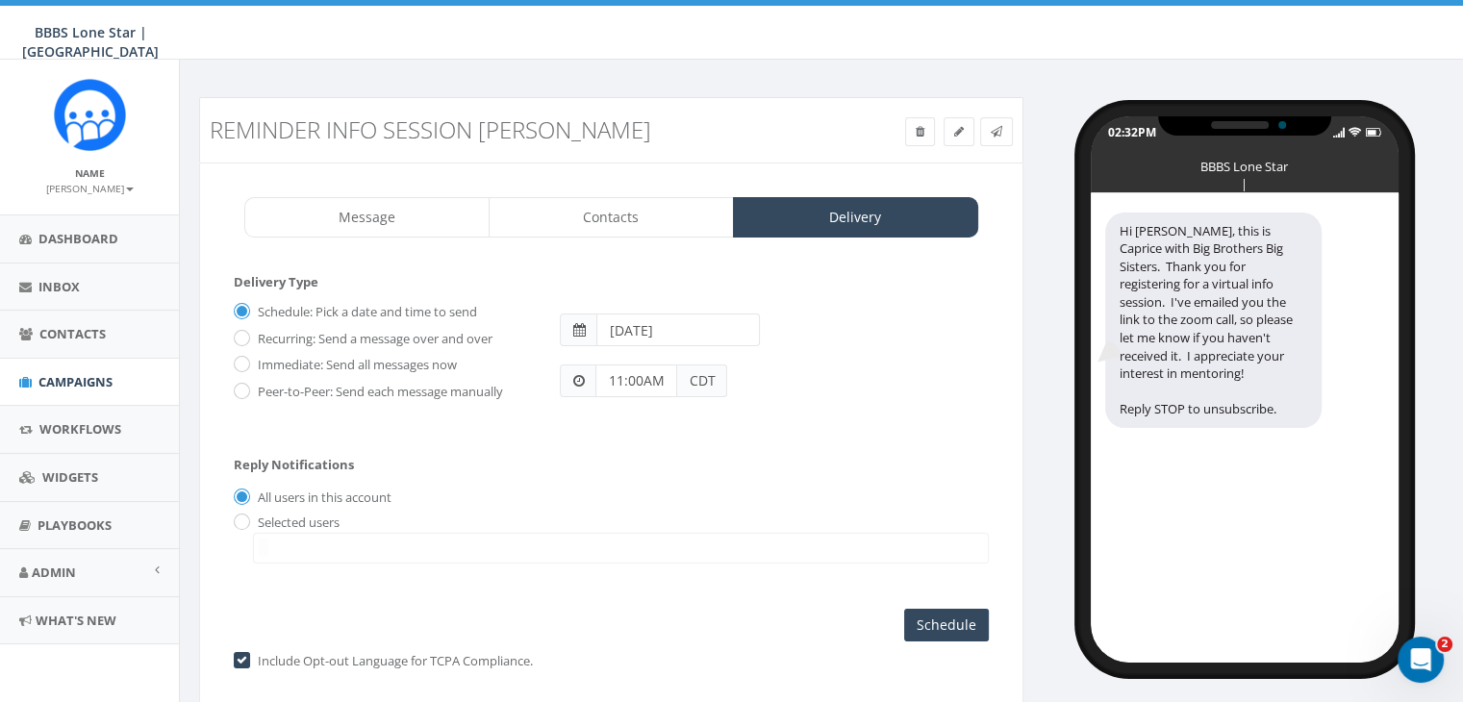
type input "11:00AM"
click at [239, 518] on input "radio" at bounding box center [240, 523] width 13 height 13
radio input "true"
click at [266, 539] on textarea "Search" at bounding box center [264, 547] width 10 height 17
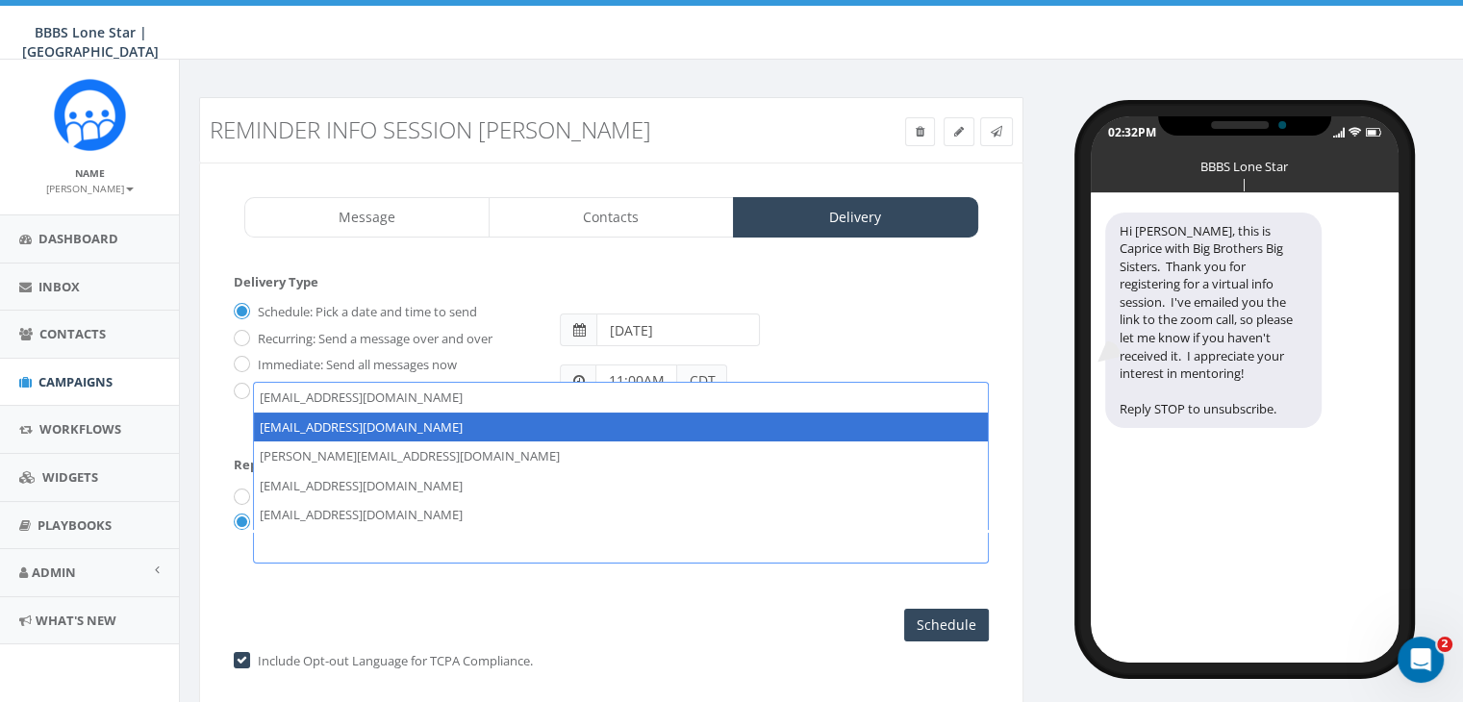
select select "1730"
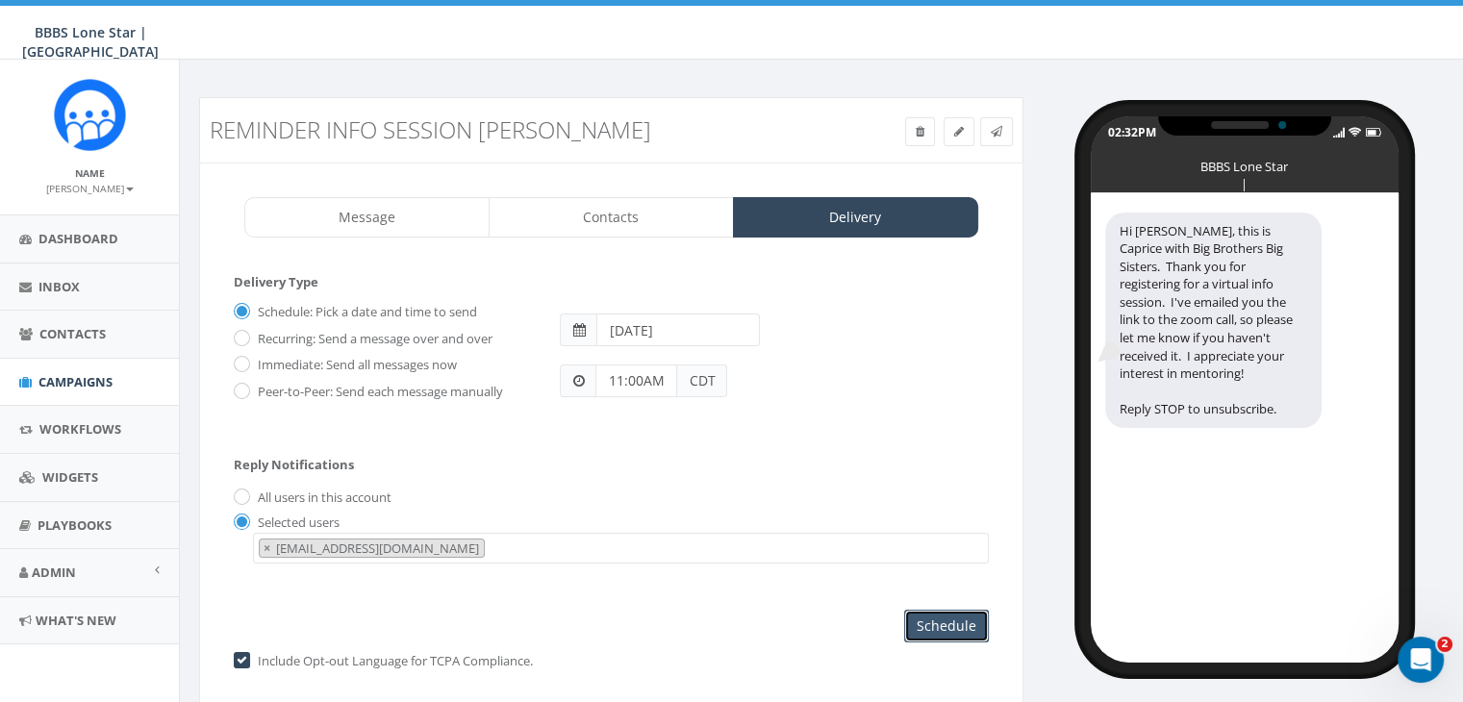
click at [943, 614] on input "Schedule" at bounding box center [946, 626] width 85 height 33
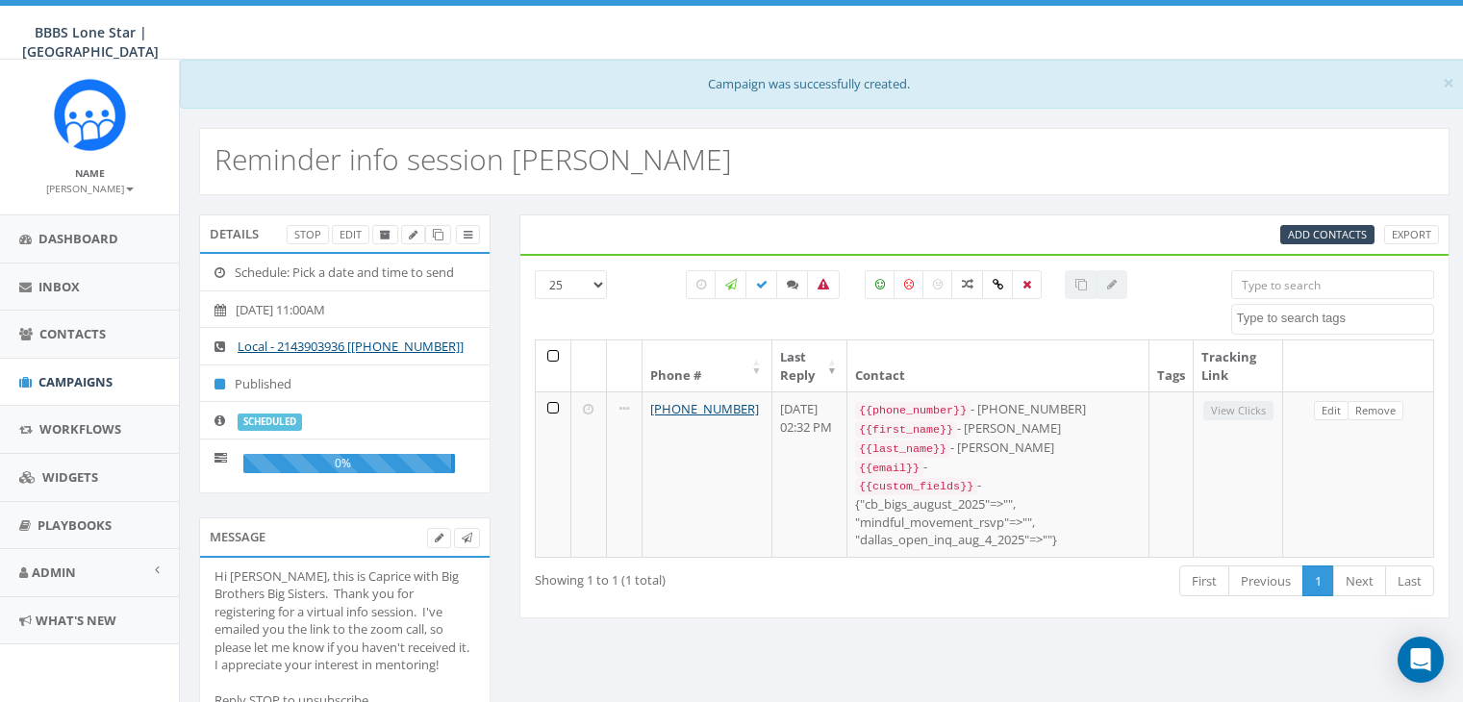
select select
click at [103, 373] on span "Campaigns" at bounding box center [75, 381] width 74 height 17
